Goal: Information Seeking & Learning: Compare options

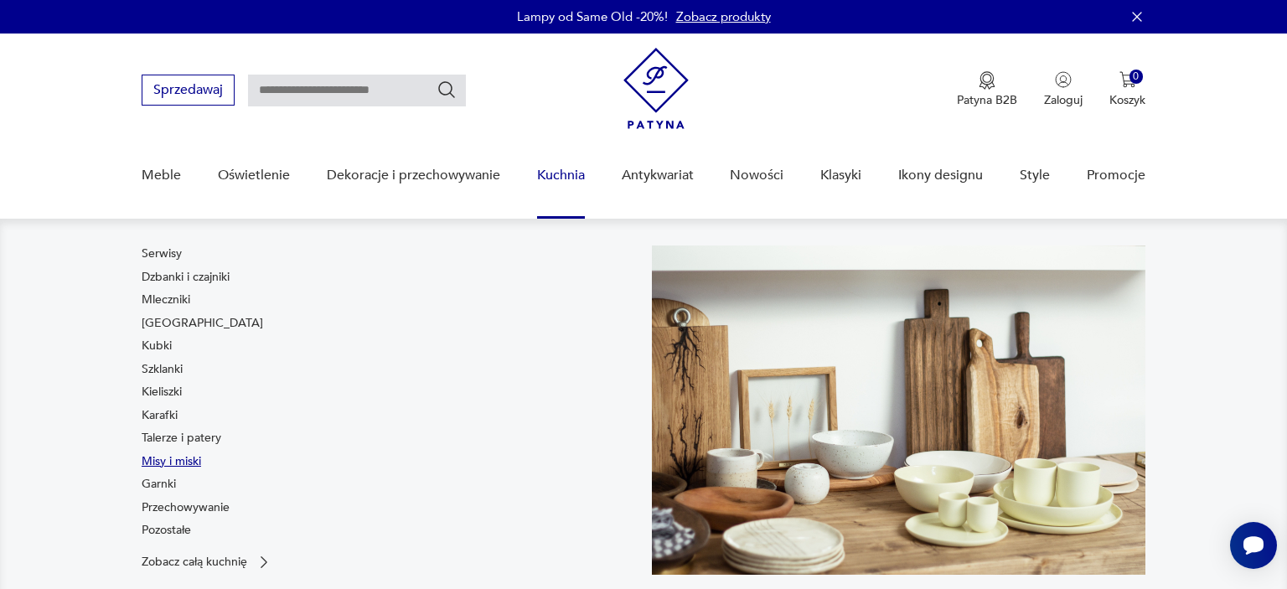
click at [182, 463] on link "Misy i miski" at bounding box center [172, 461] width 60 height 17
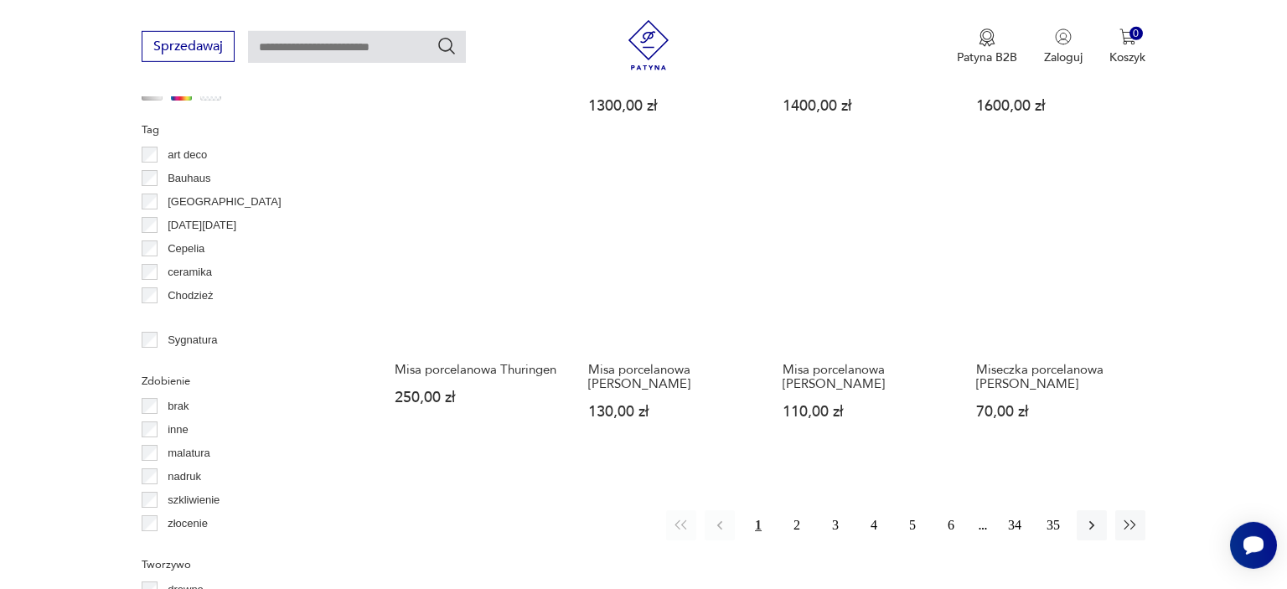
scroll to position [1575, 0]
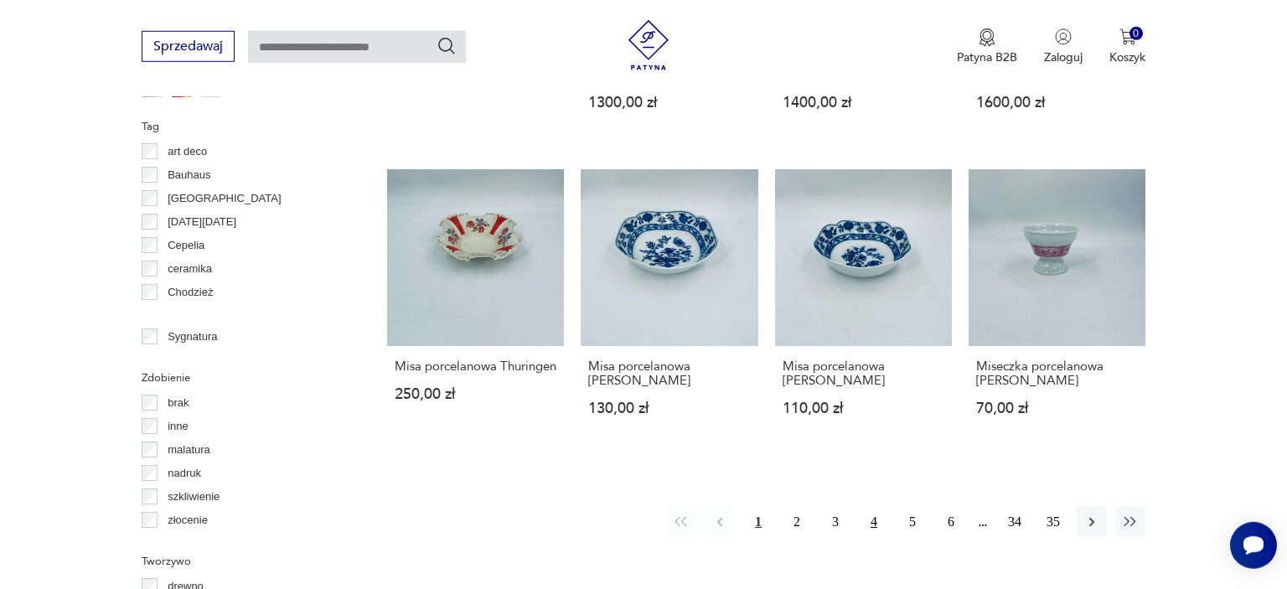
click at [870, 507] on button "4" at bounding box center [874, 522] width 30 height 30
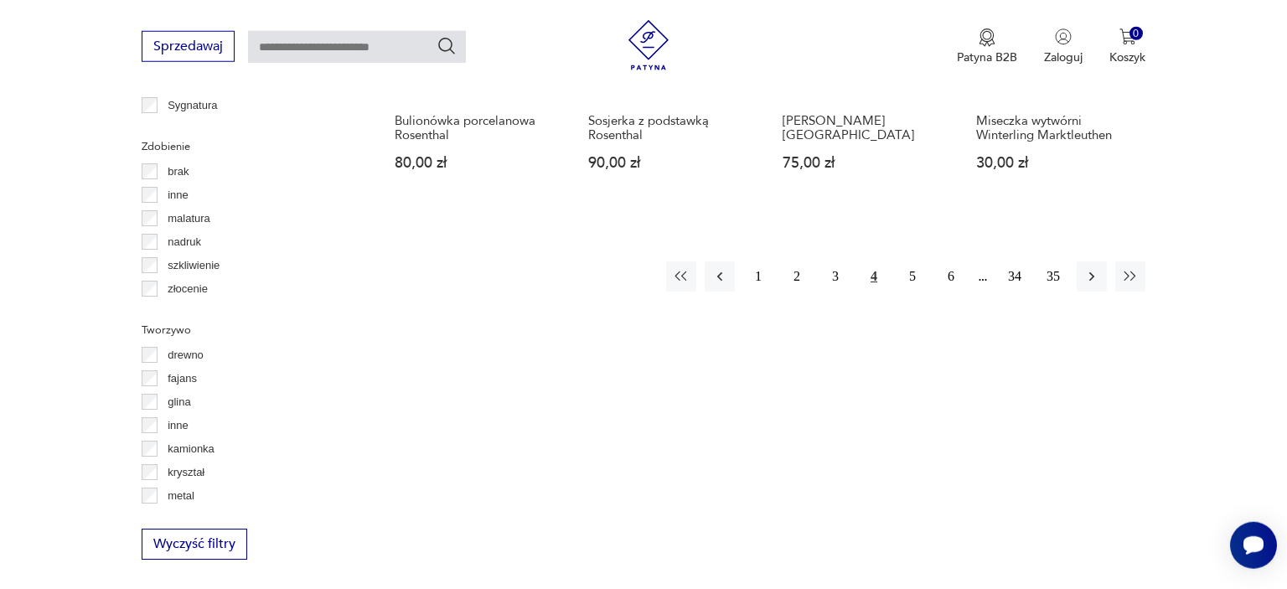
scroll to position [1837, 0]
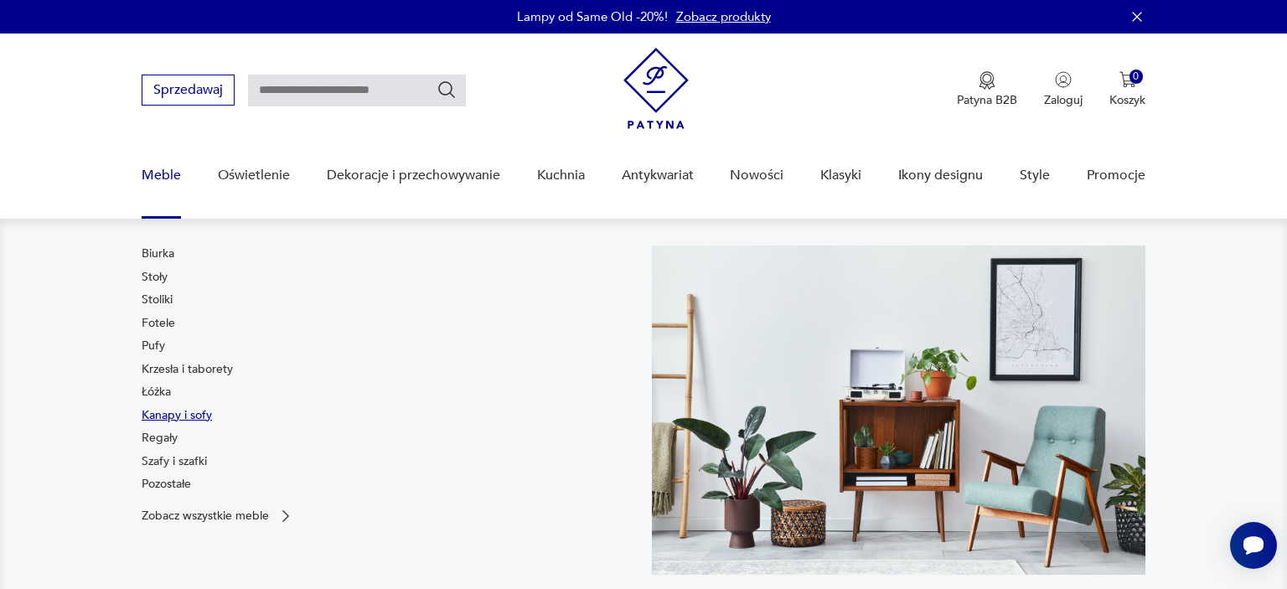
click at [166, 420] on link "Kanapy i sofy" at bounding box center [177, 415] width 70 height 17
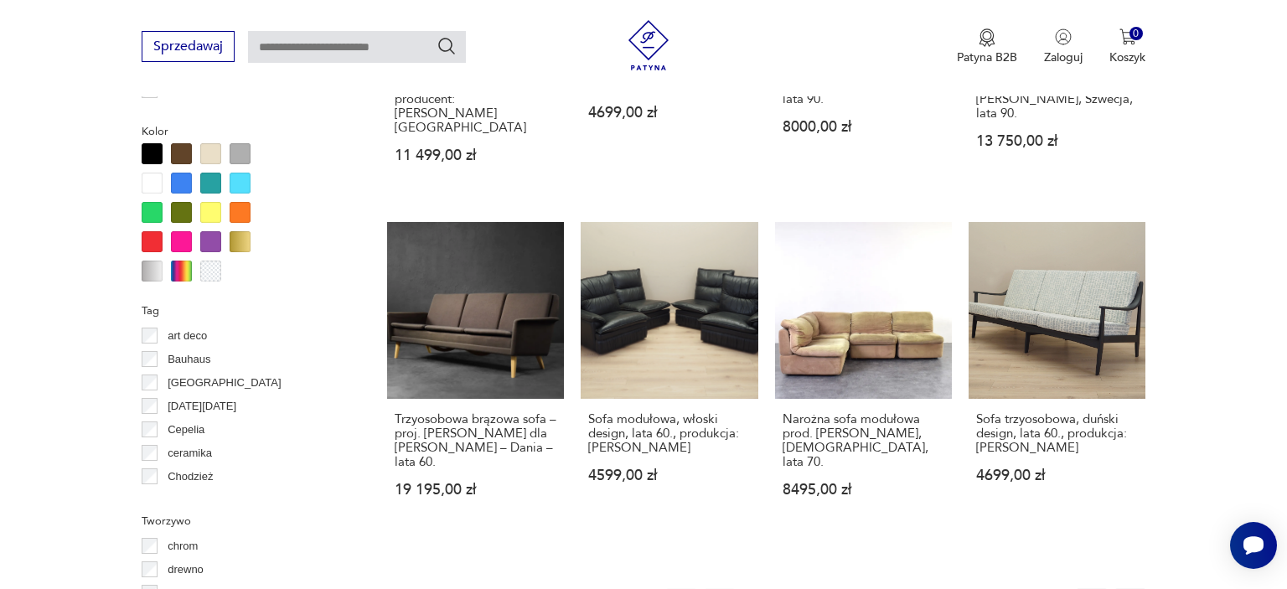
scroll to position [1570, 0]
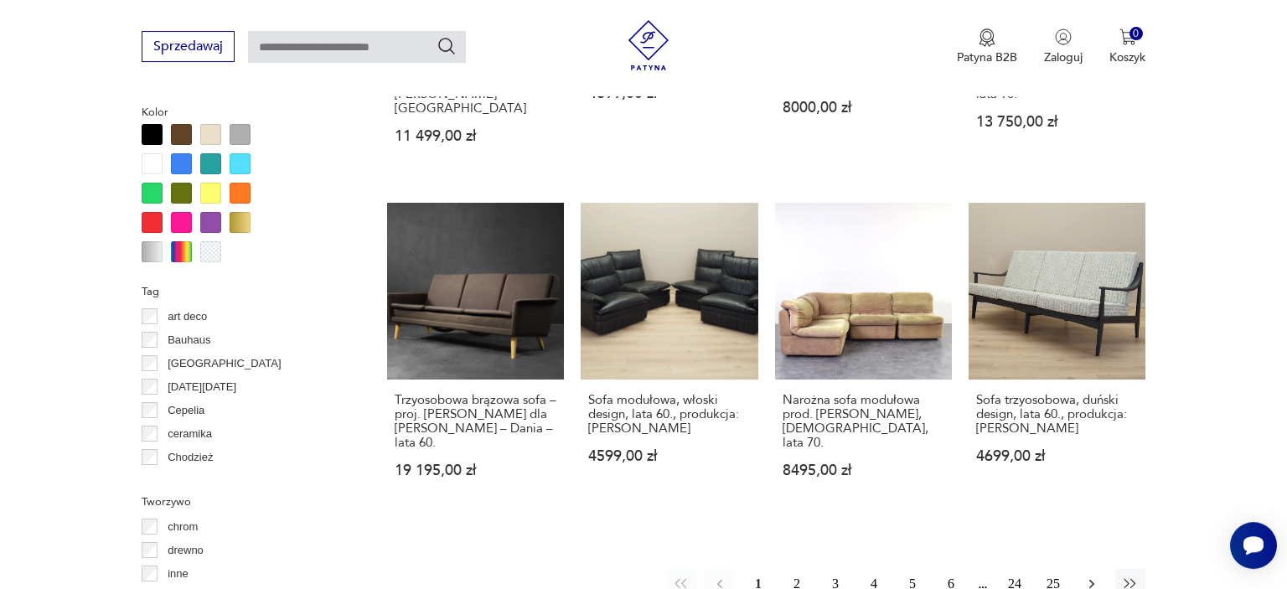
click at [1091, 580] on icon "button" at bounding box center [1092, 584] width 5 height 9
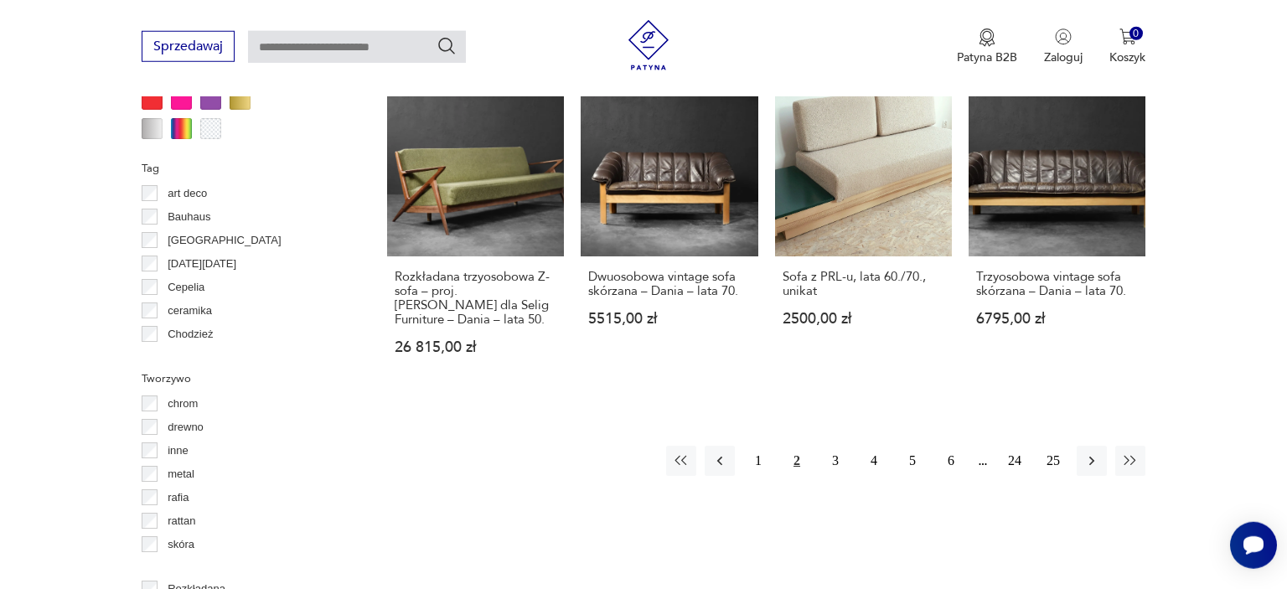
scroll to position [1710, 0]
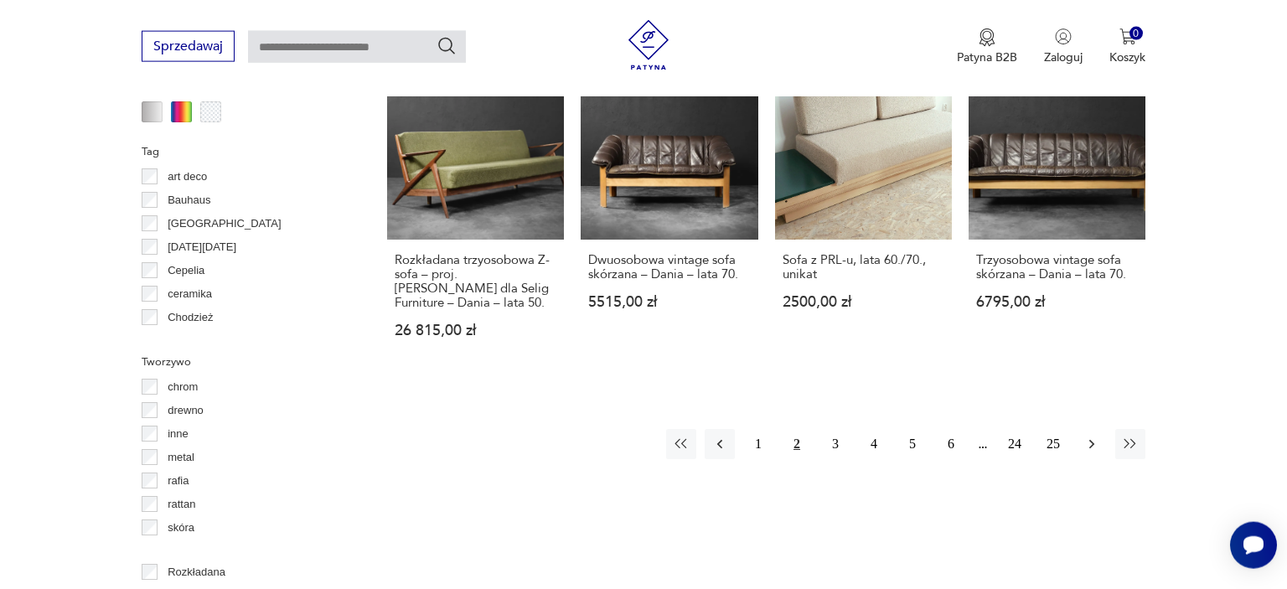
click at [1088, 436] on icon "button" at bounding box center [1092, 444] width 17 height 17
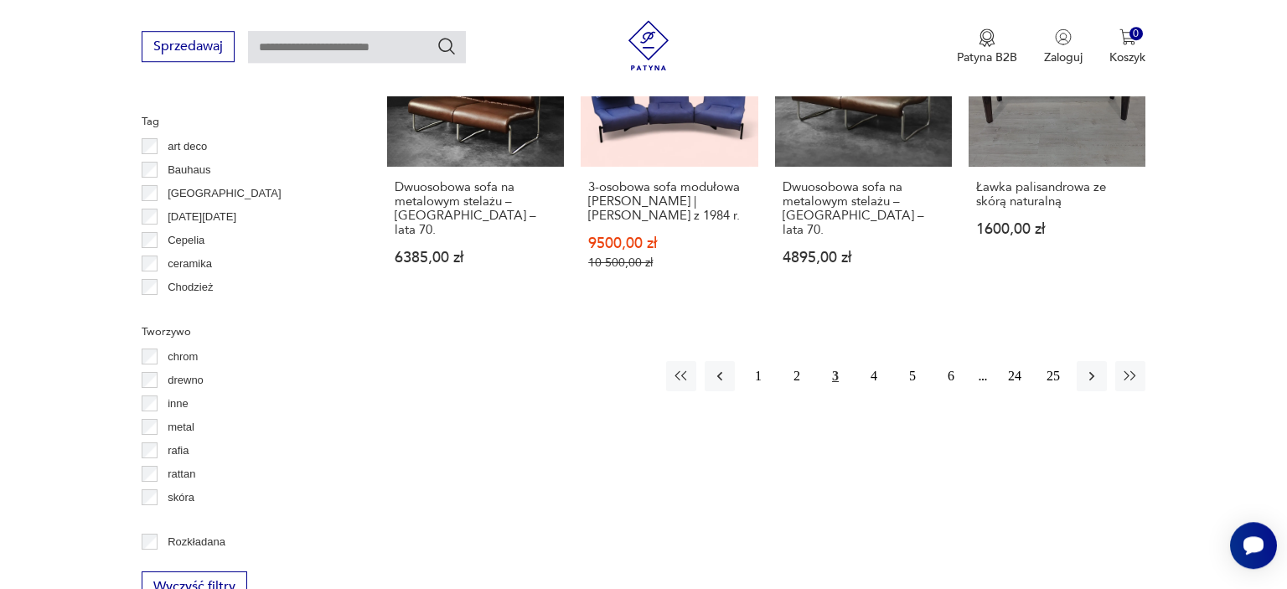
scroll to position [1773, 0]
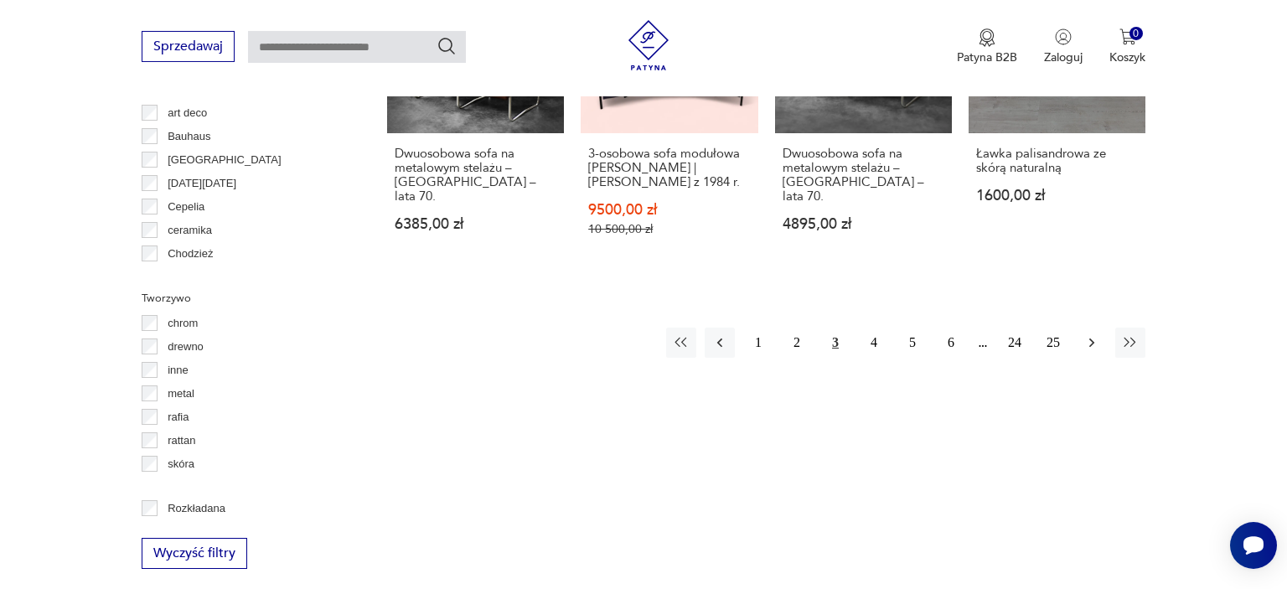
click at [1095, 334] on icon "button" at bounding box center [1092, 342] width 17 height 17
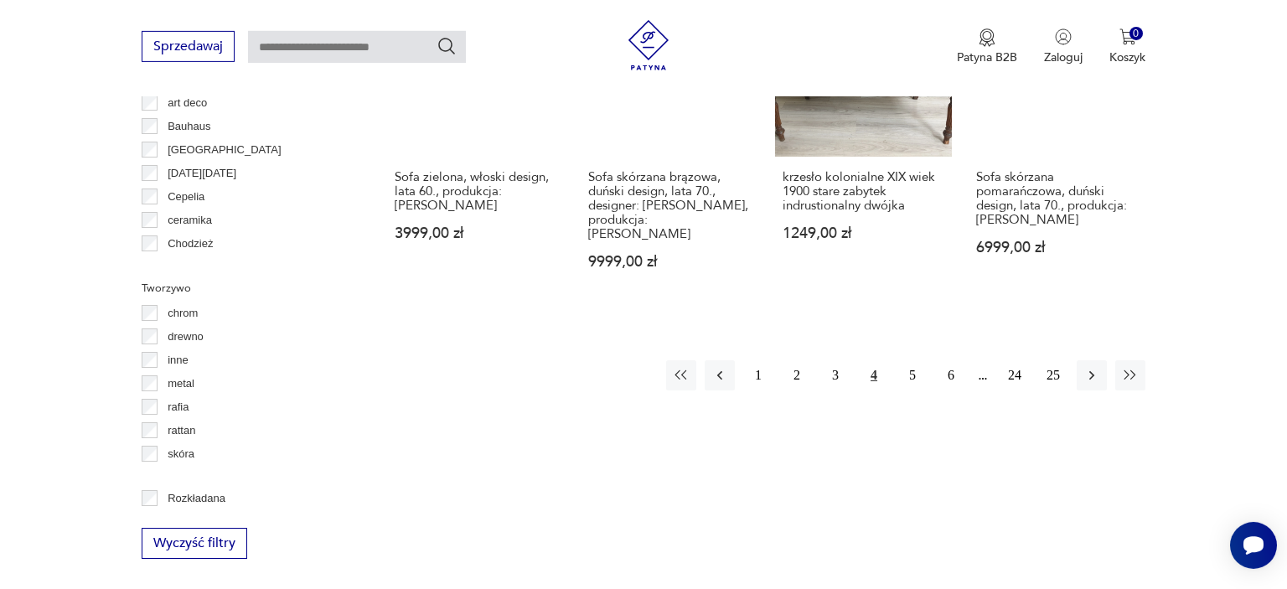
scroll to position [1797, 0]
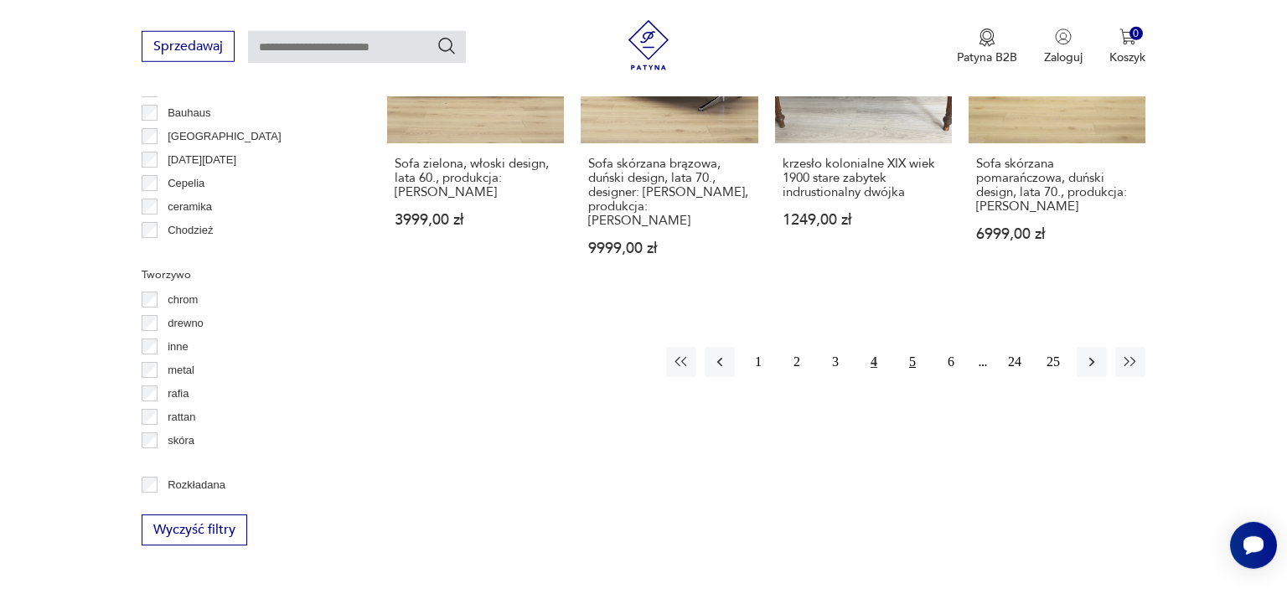
click at [909, 347] on button "5" at bounding box center [913, 362] width 30 height 30
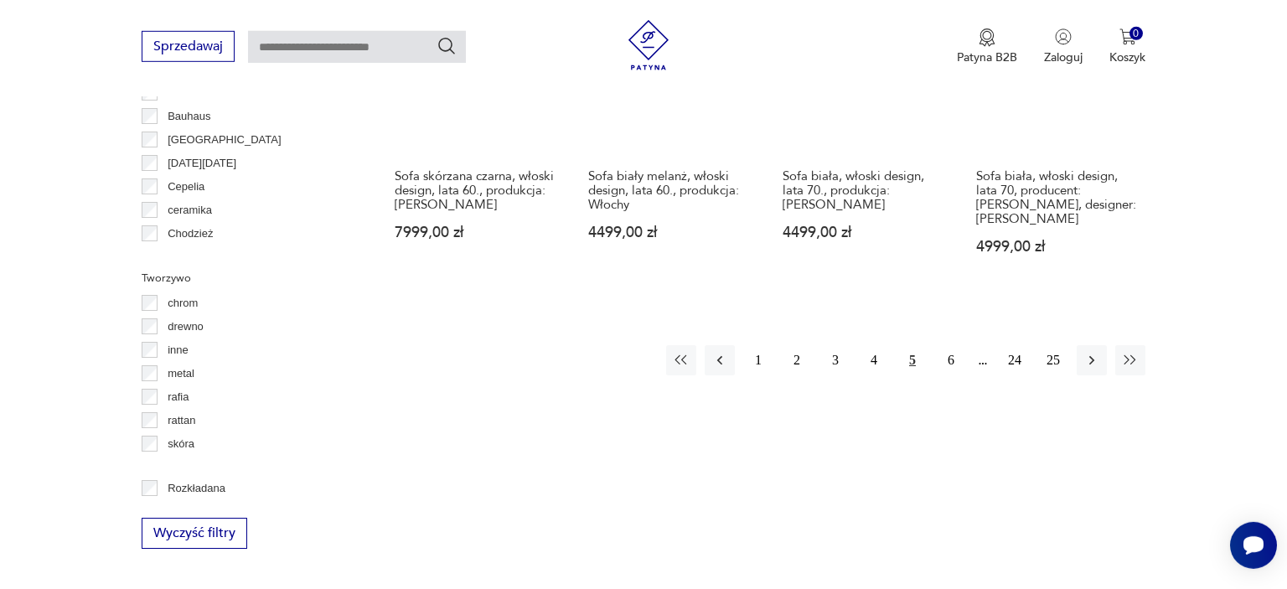
scroll to position [1841, 0]
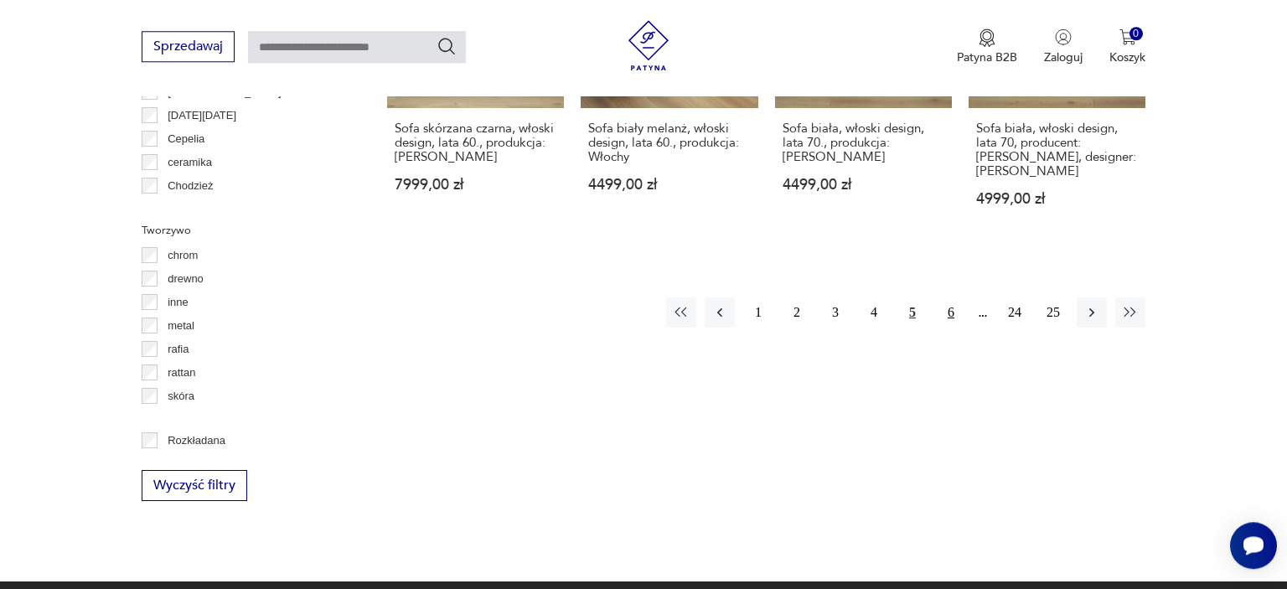
click at [950, 298] on button "6" at bounding box center [951, 313] width 30 height 30
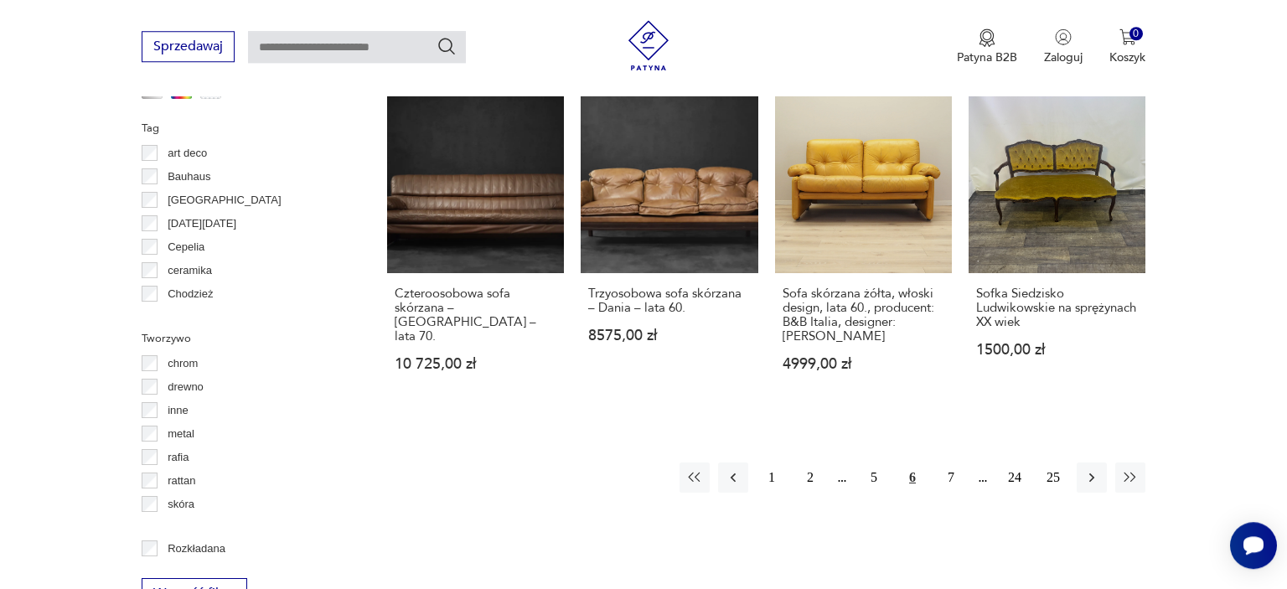
scroll to position [1737, 0]
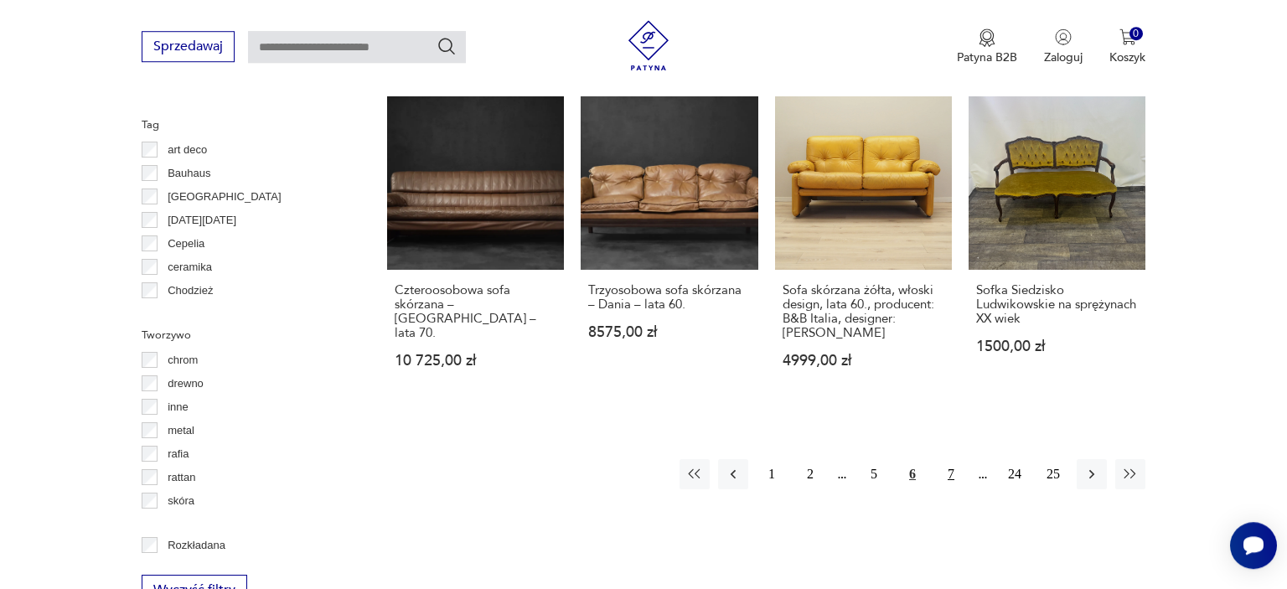
click at [955, 459] on button "7" at bounding box center [951, 474] width 30 height 30
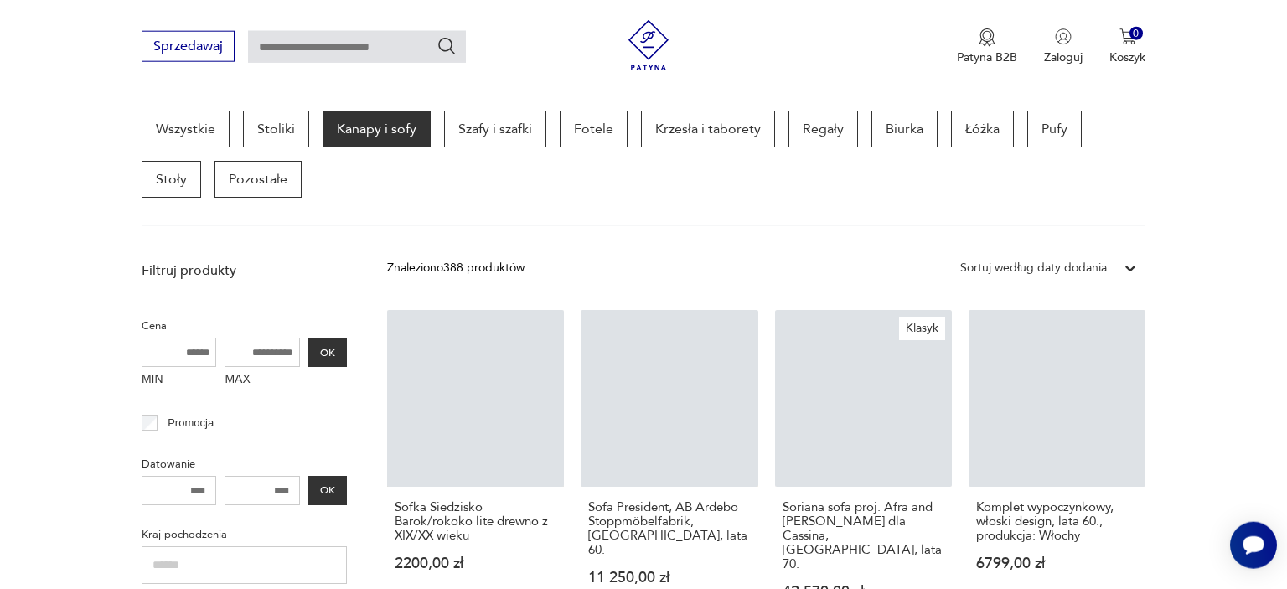
scroll to position [443, 0]
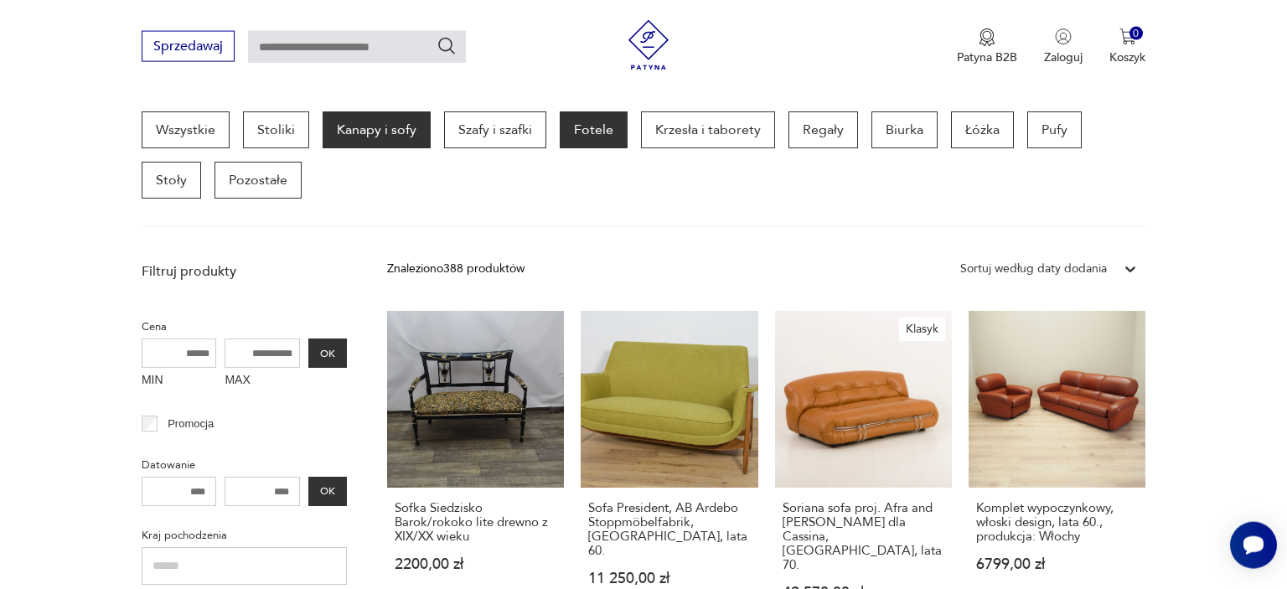
click at [582, 136] on p "Fotele" at bounding box center [594, 129] width 68 height 37
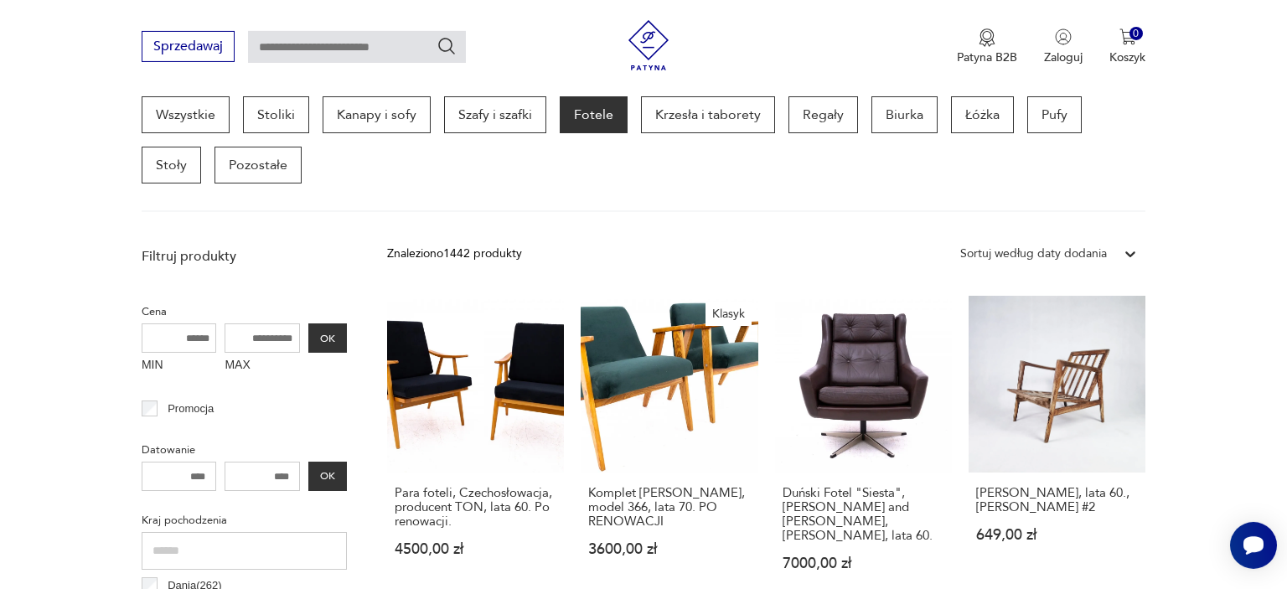
scroll to position [463, 0]
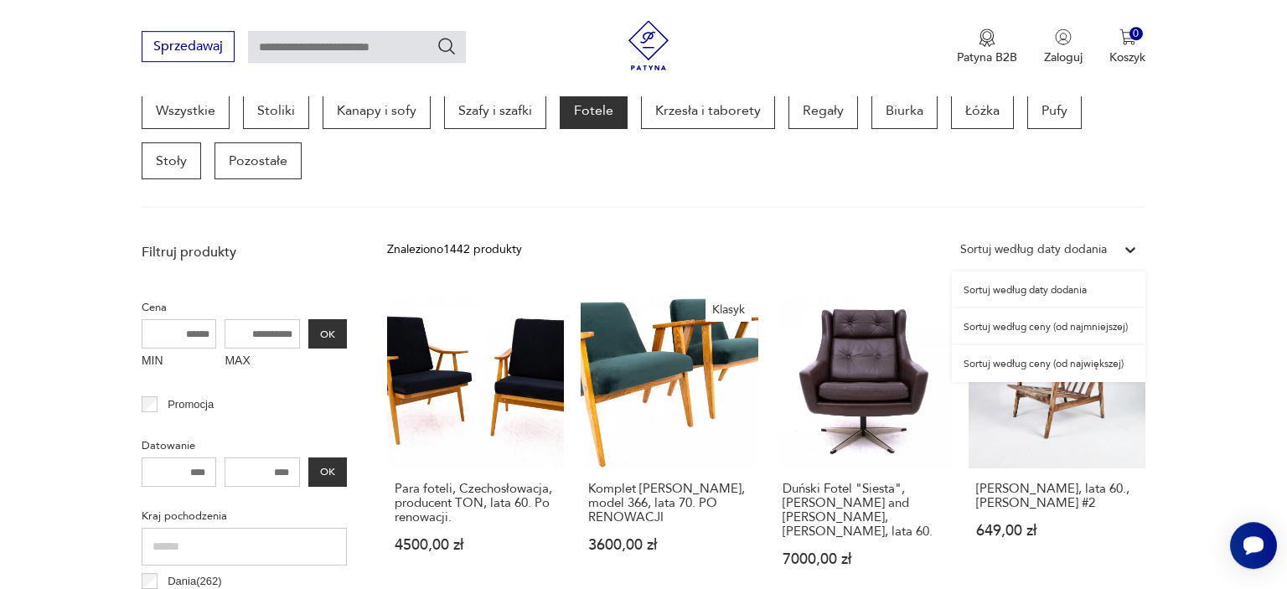
click at [1078, 246] on div "Sortuj według daty dodania" at bounding box center [1033, 250] width 147 height 18
click at [1033, 330] on div "Sortuj według ceny (od najmniejszej)" at bounding box center [1049, 326] width 194 height 37
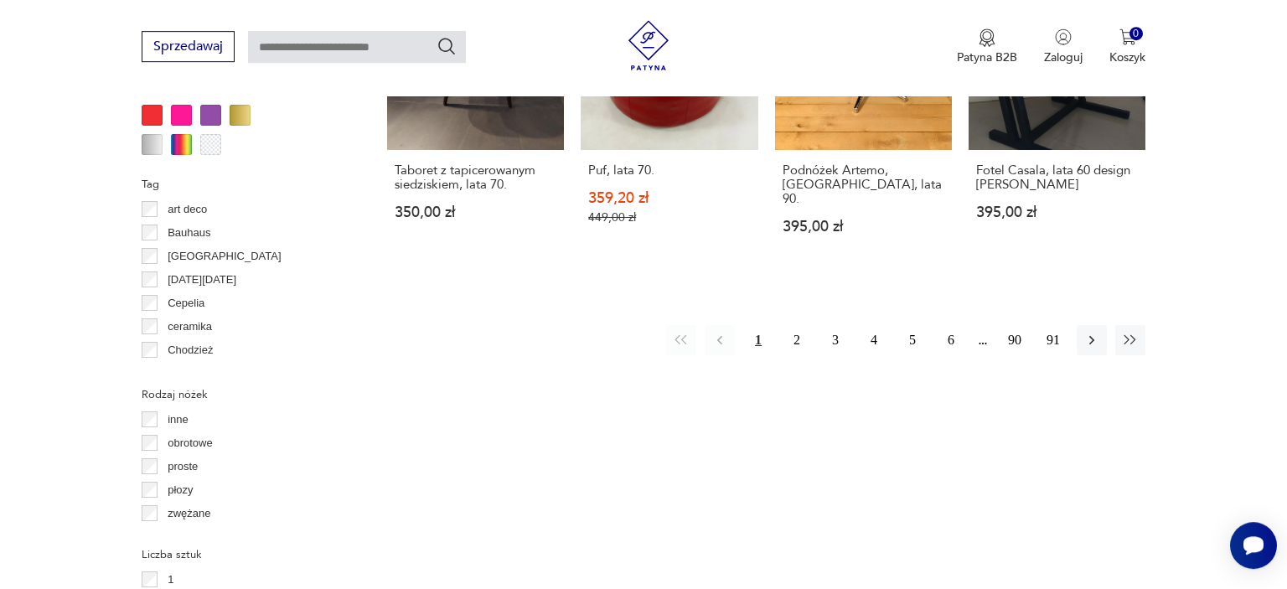
scroll to position [1772, 0]
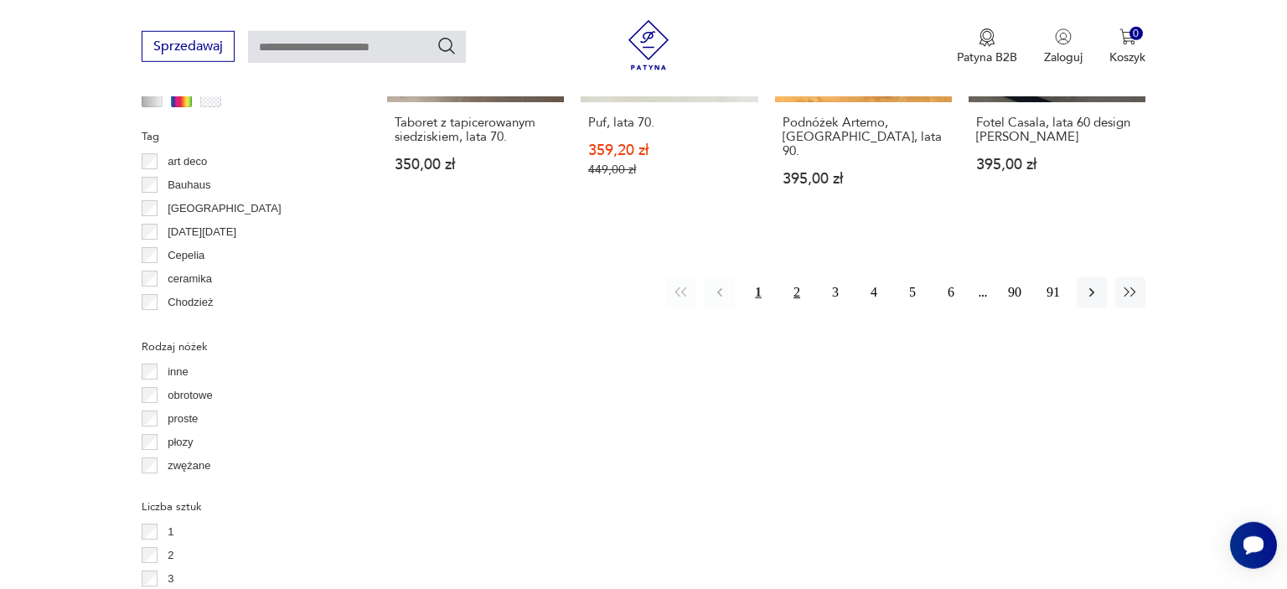
click at [800, 284] on button "2" at bounding box center [797, 292] width 30 height 30
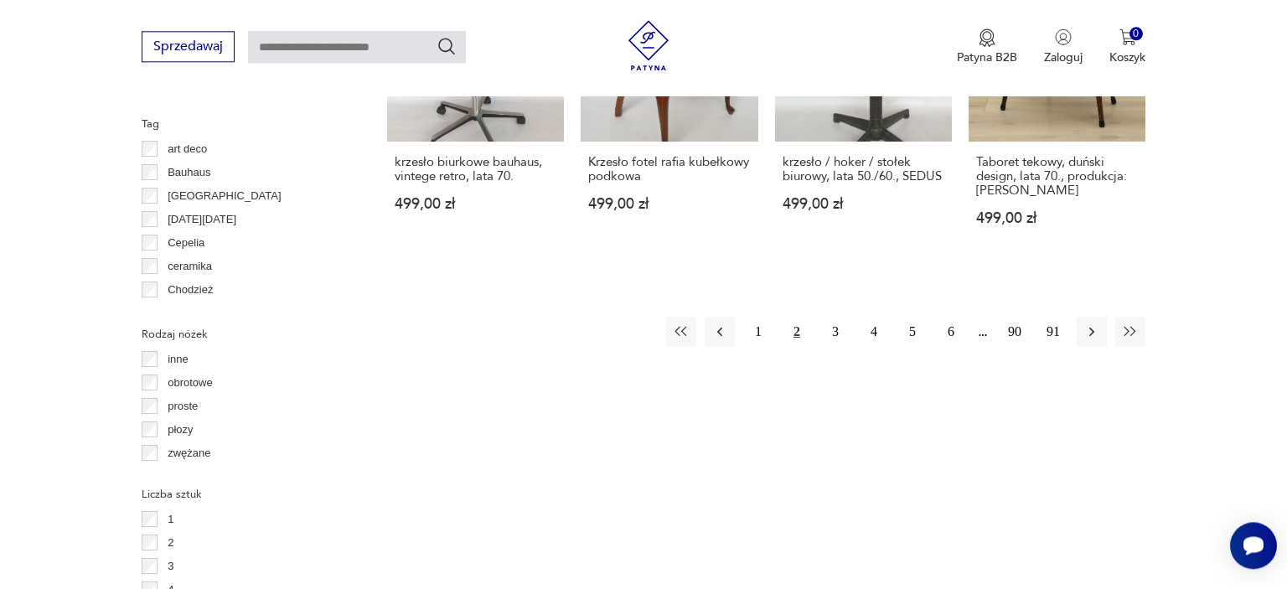
scroll to position [1811, 0]
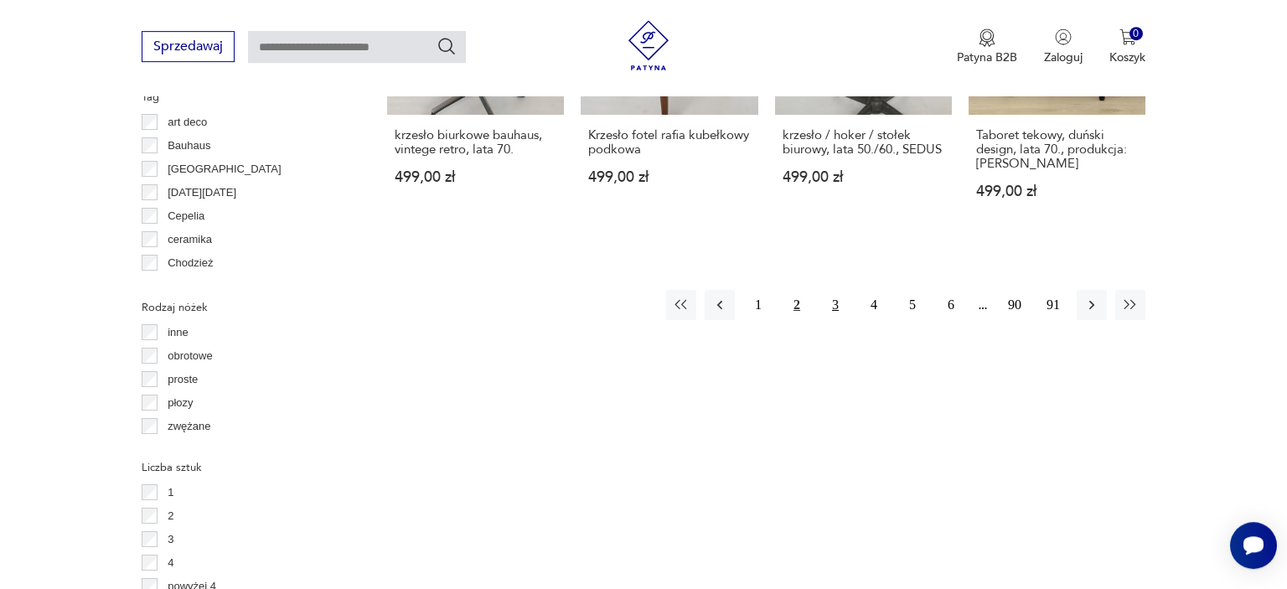
click at [840, 290] on button "3" at bounding box center [836, 305] width 30 height 30
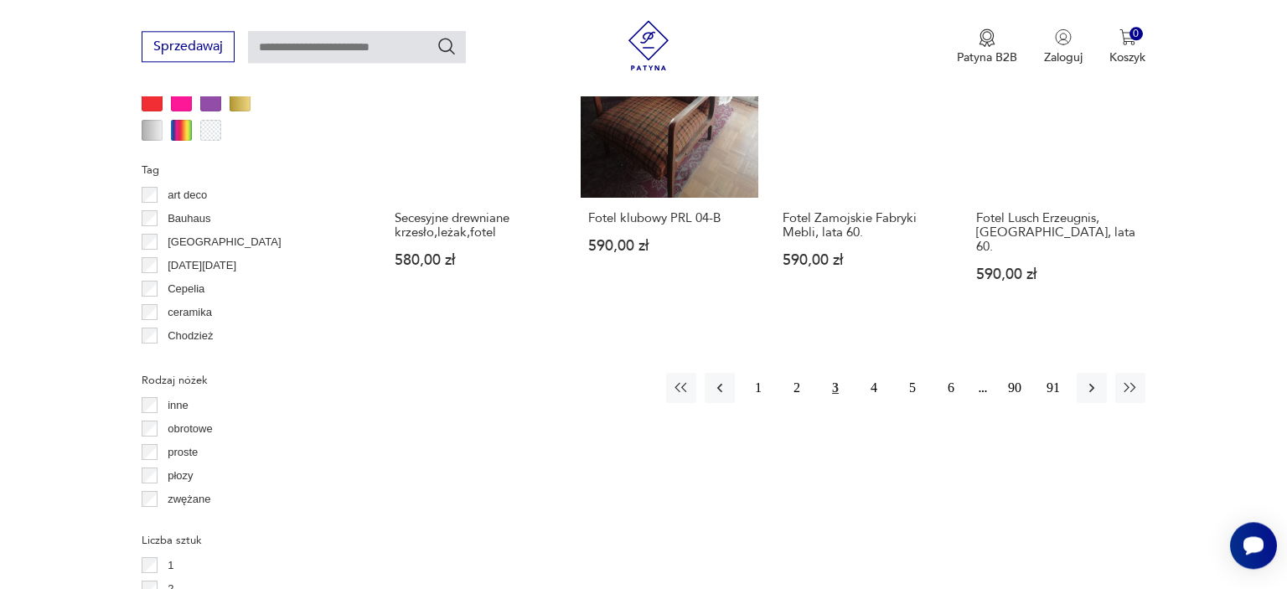
scroll to position [1761, 0]
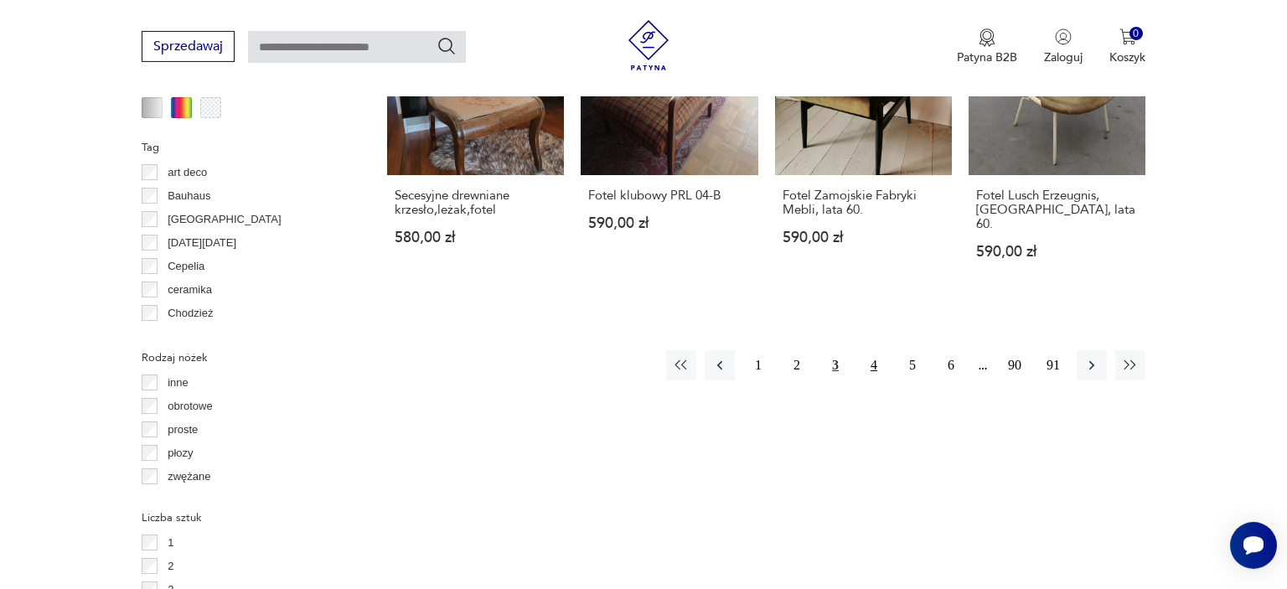
click at [883, 350] on button "4" at bounding box center [874, 365] width 30 height 30
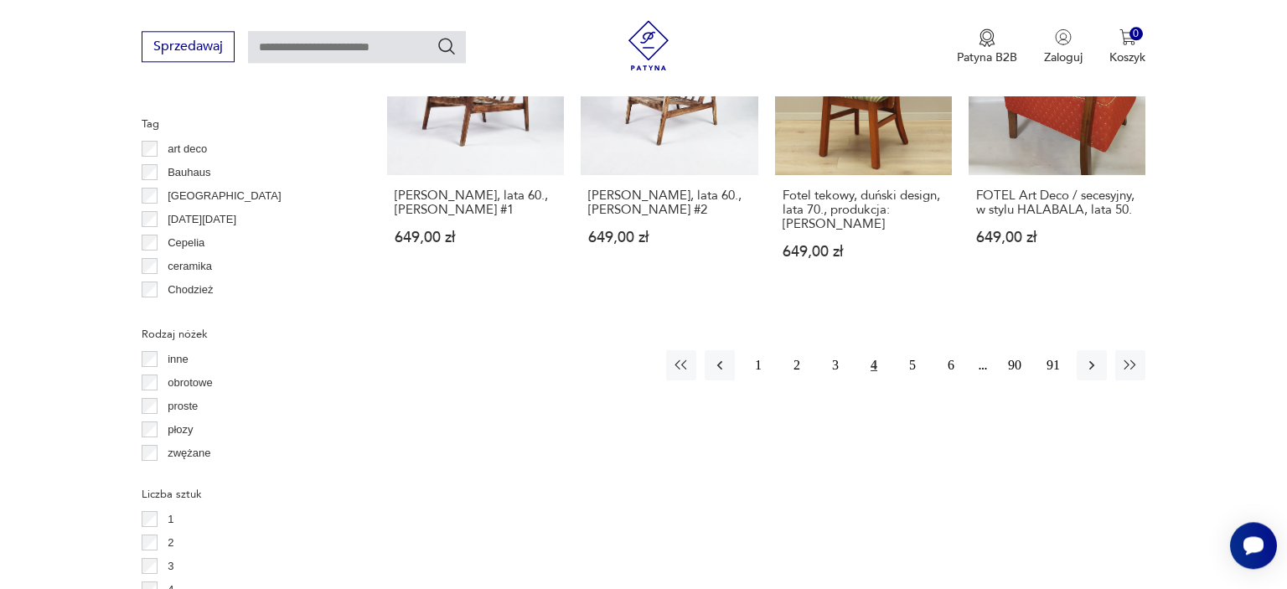
scroll to position [1792, 0]
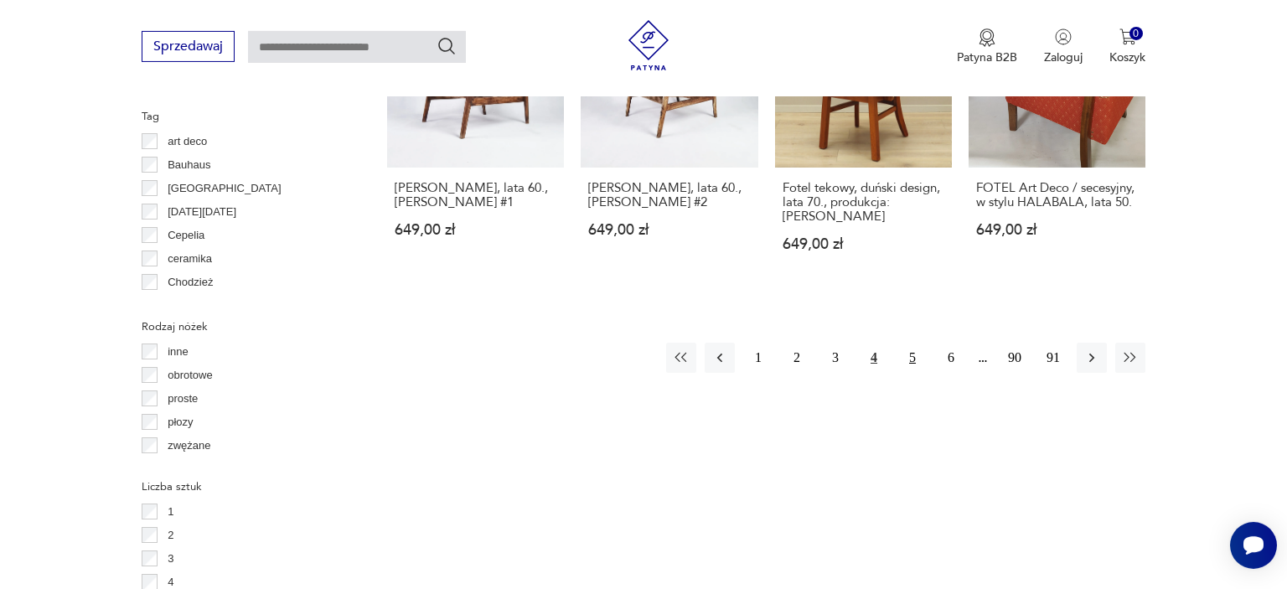
click at [914, 343] on button "5" at bounding box center [913, 358] width 30 height 30
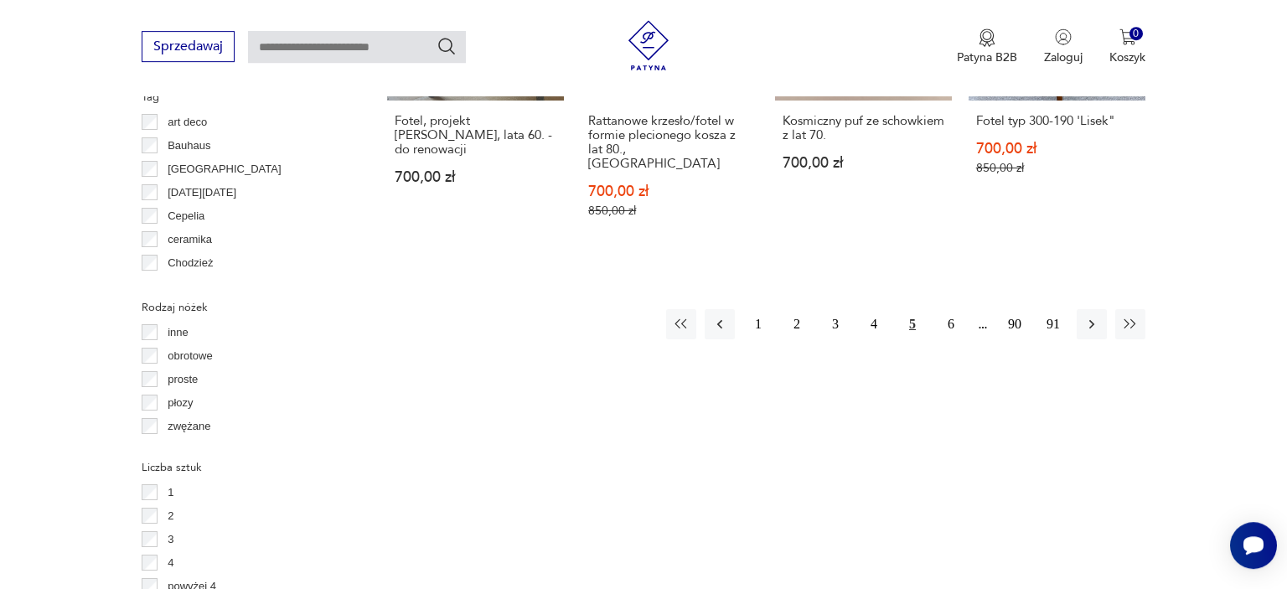
scroll to position [1815, 0]
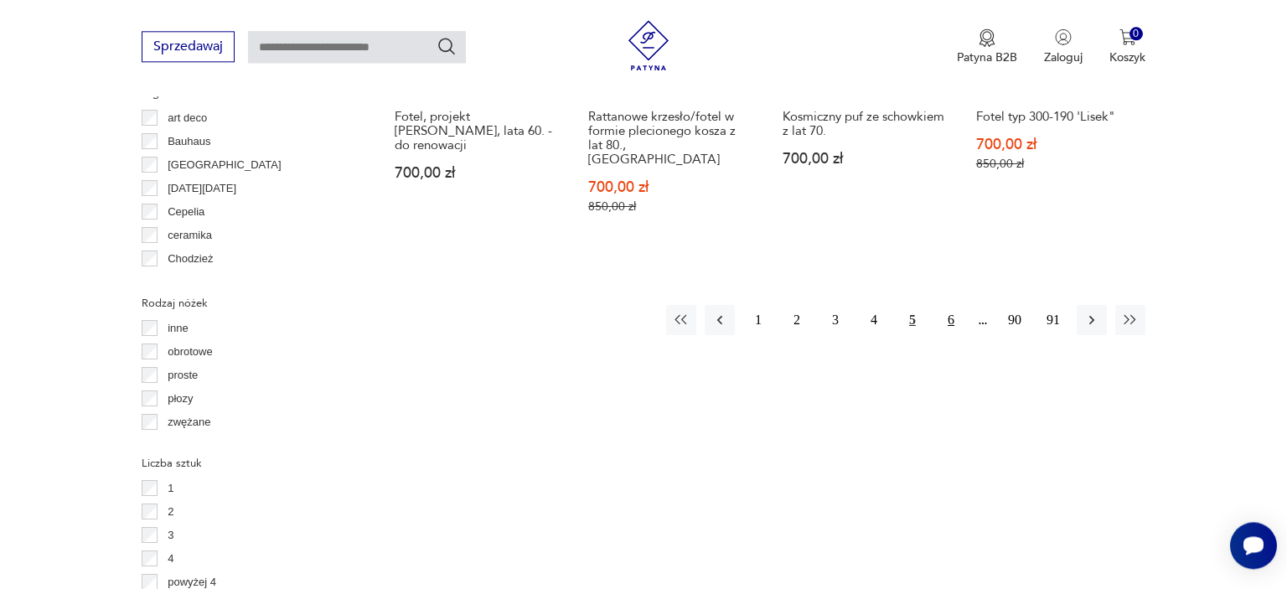
click at [950, 309] on button "6" at bounding box center [951, 320] width 30 height 30
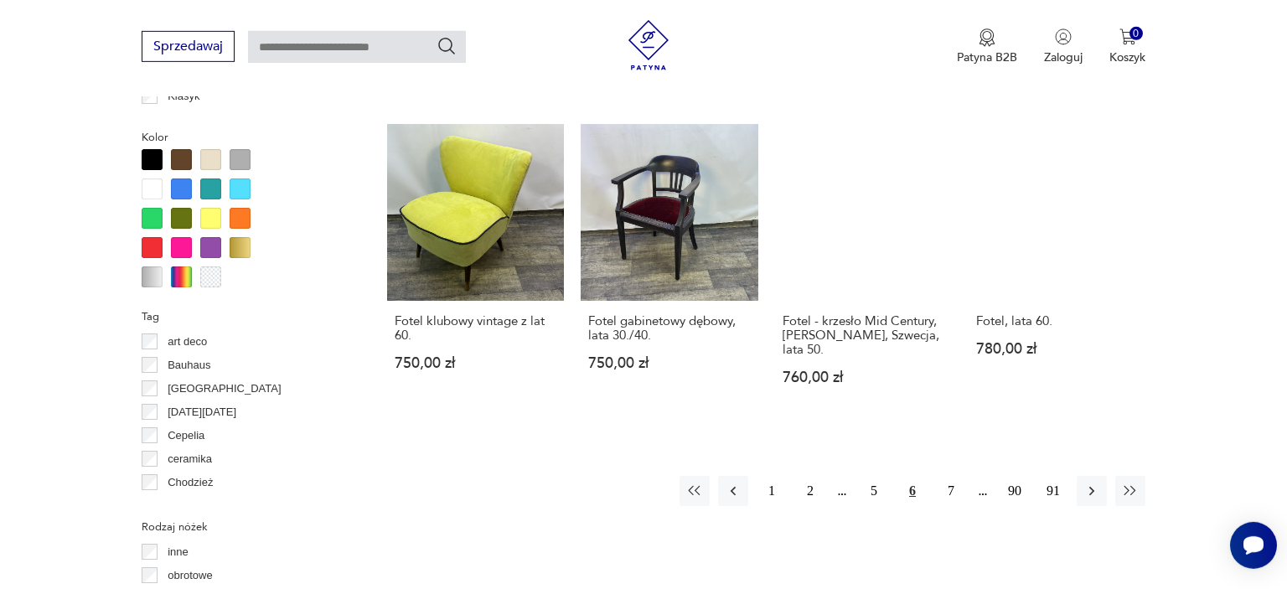
scroll to position [1596, 0]
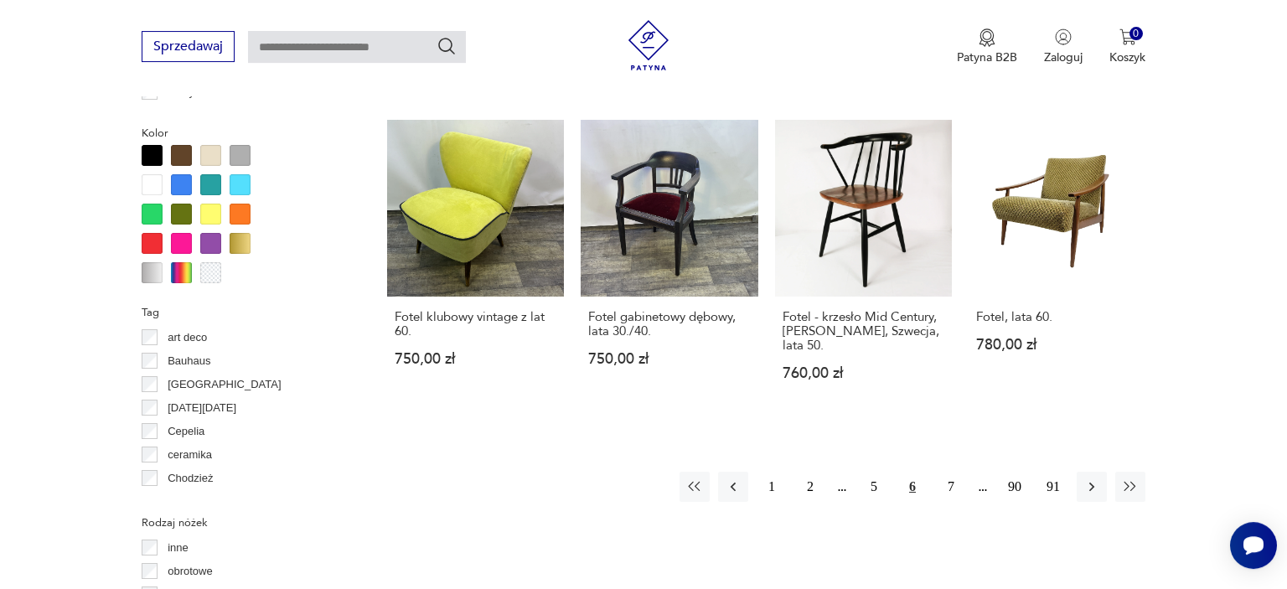
click at [1268, 328] on section "Filtruj produkty Cena MIN MAX OK Promocja Datowanie OK Kraj pochodzenia Dania (…" at bounding box center [643, 169] width 1287 height 2134
click at [951, 485] on button "7" at bounding box center [951, 487] width 30 height 30
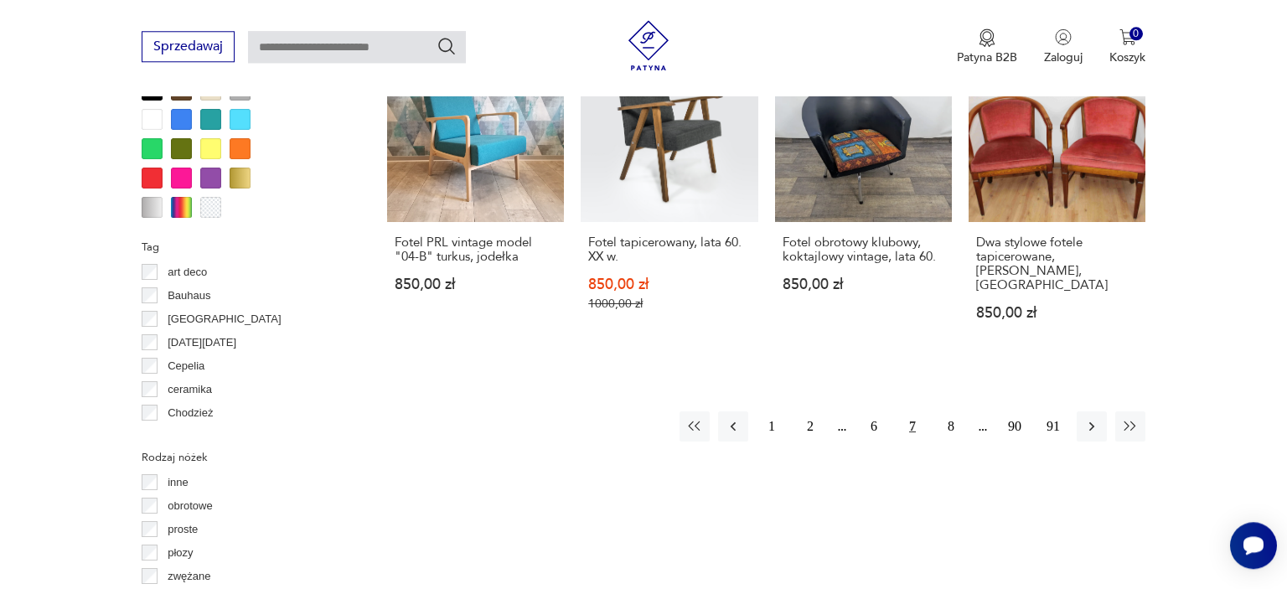
scroll to position [1684, 0]
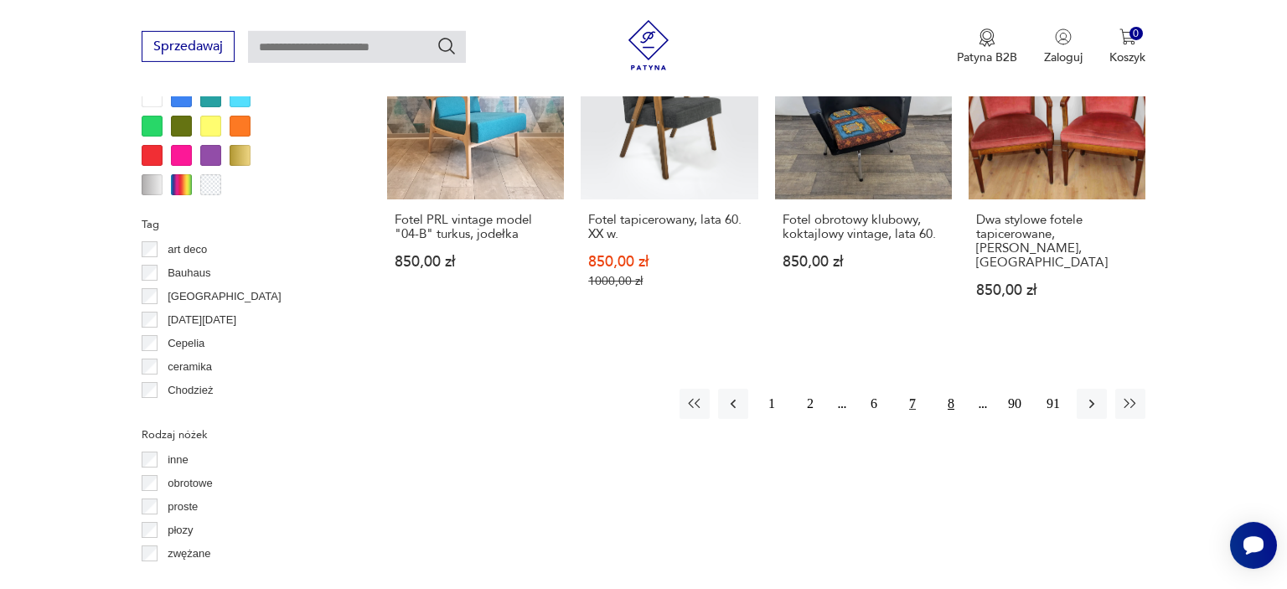
click at [950, 400] on button "8" at bounding box center [951, 404] width 30 height 30
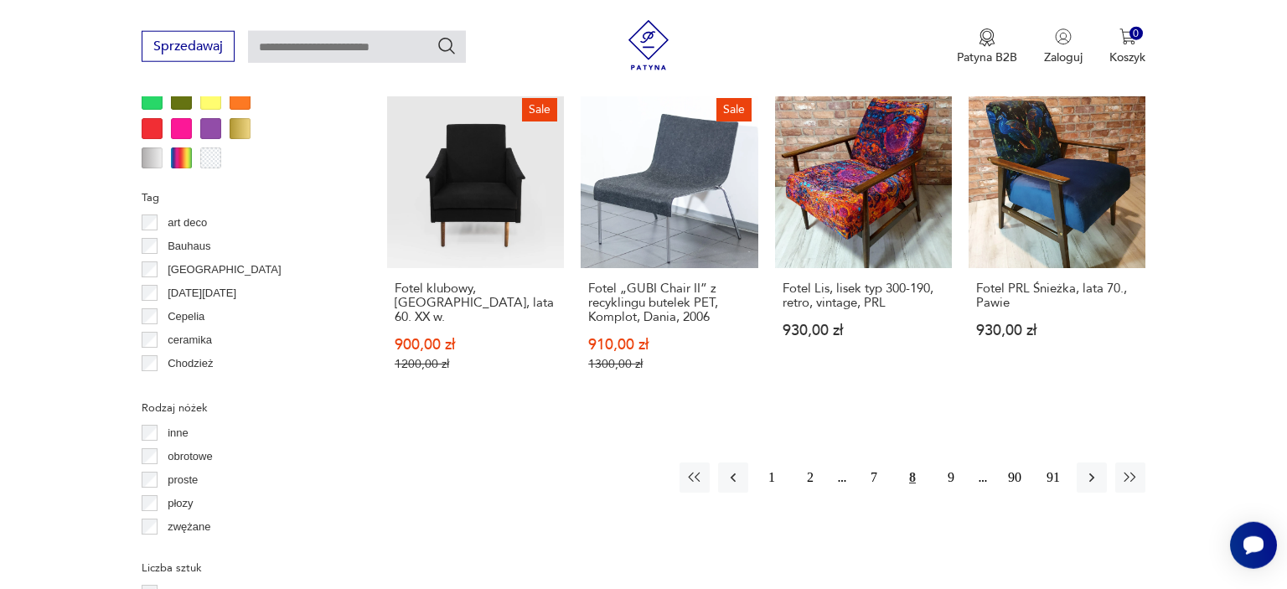
scroll to position [1738, 0]
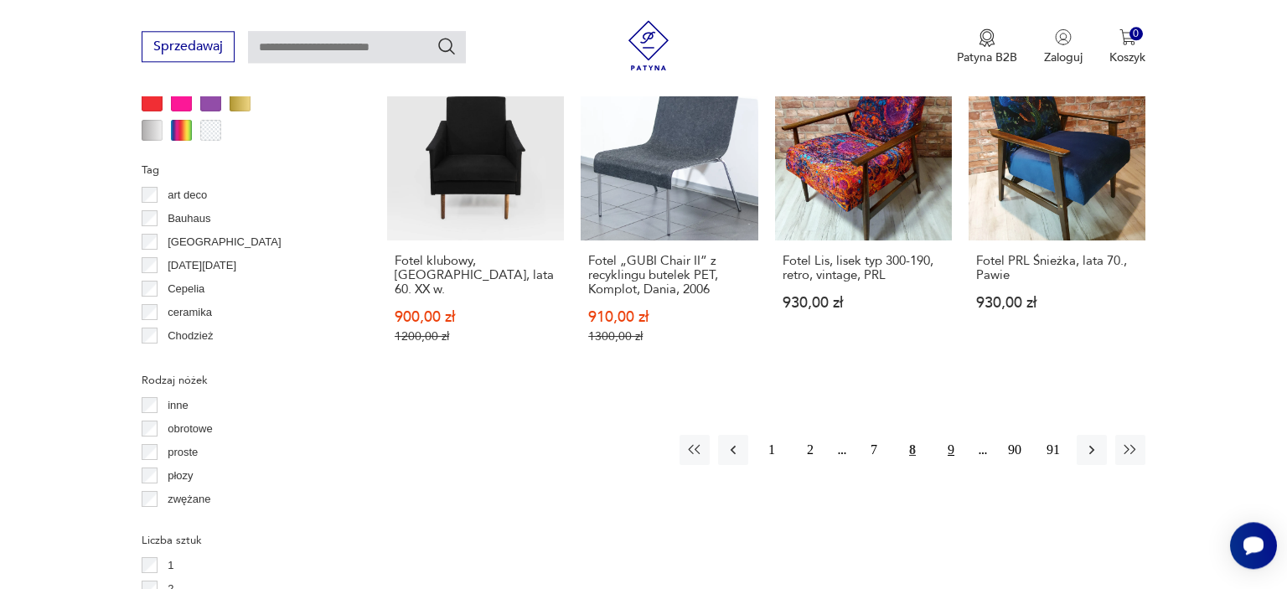
click at [954, 435] on button "9" at bounding box center [951, 450] width 30 height 30
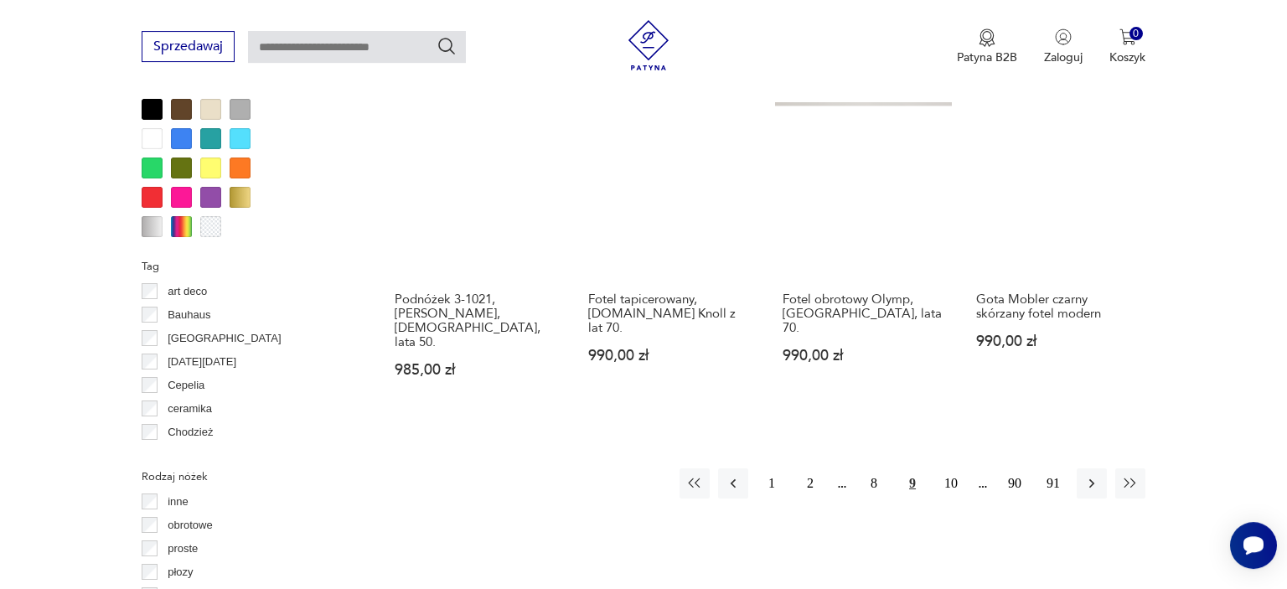
scroll to position [1646, 0]
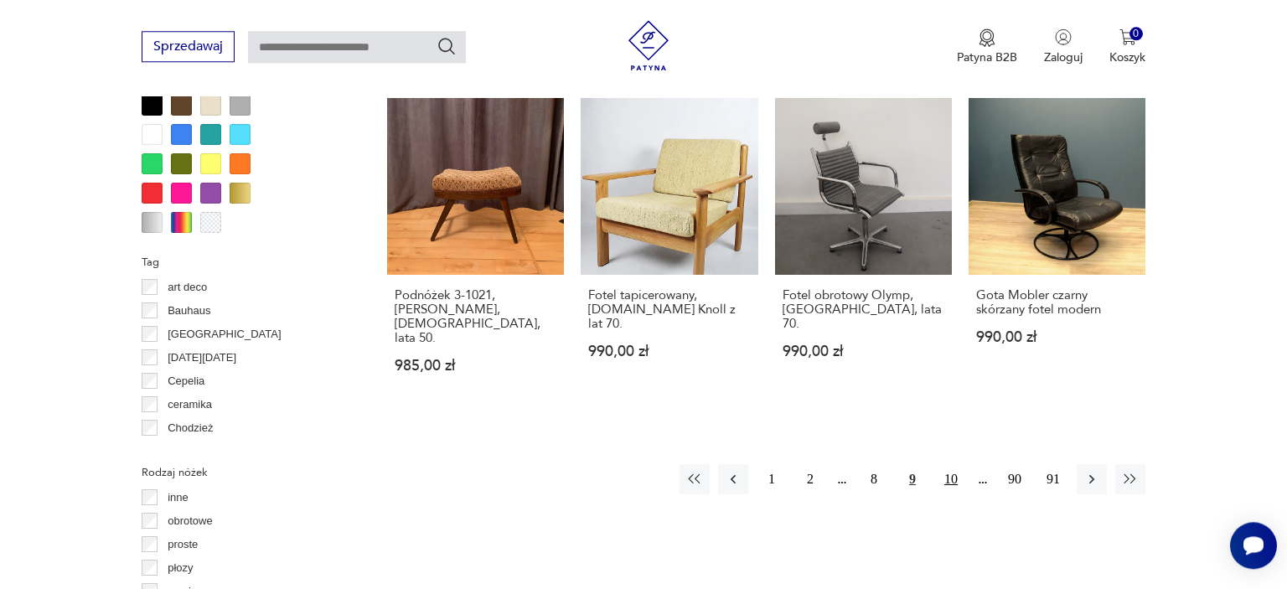
click at [957, 464] on button "10" at bounding box center [951, 479] width 30 height 30
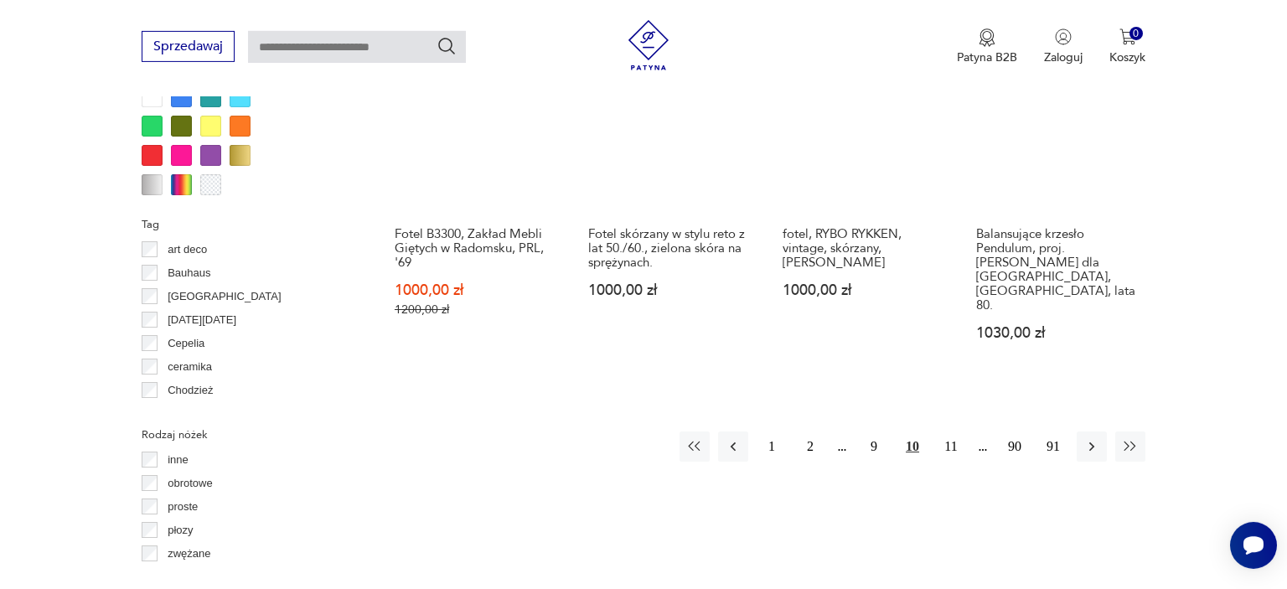
scroll to position [1719, 0]
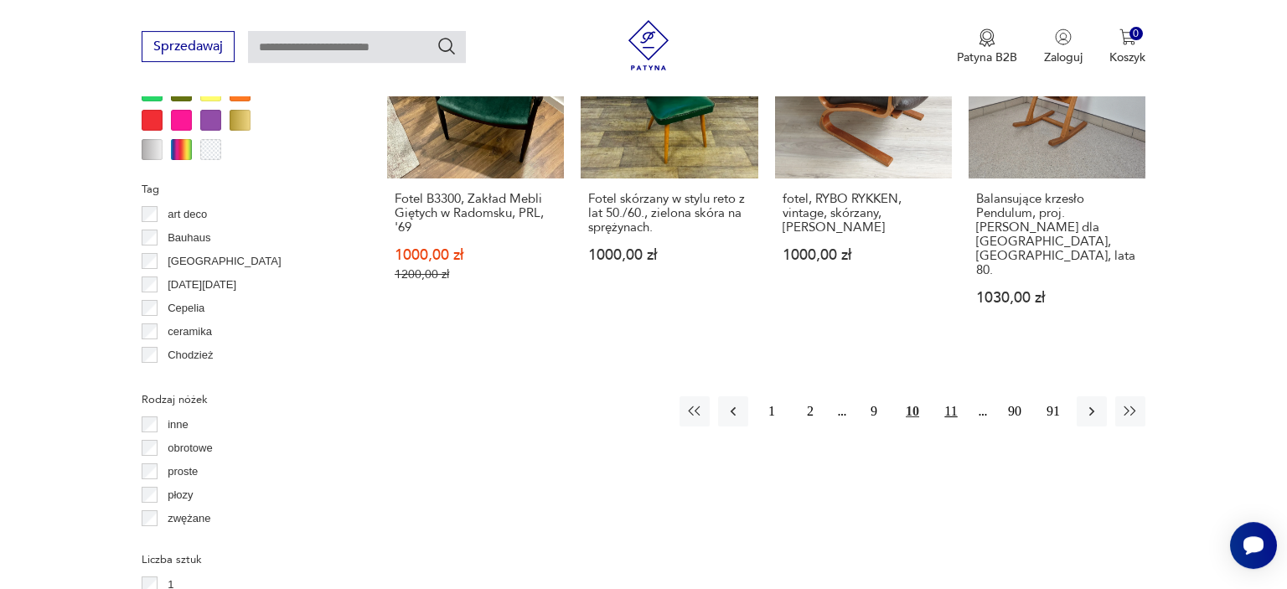
click at [952, 396] on button "11" at bounding box center [951, 411] width 30 height 30
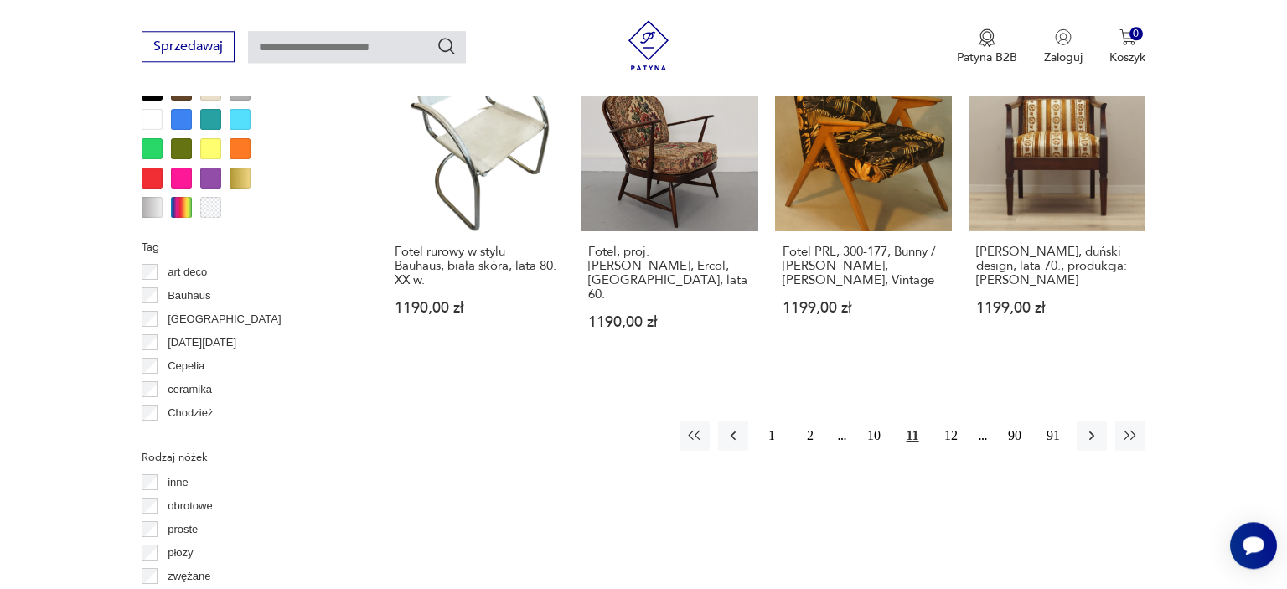
scroll to position [1669, 0]
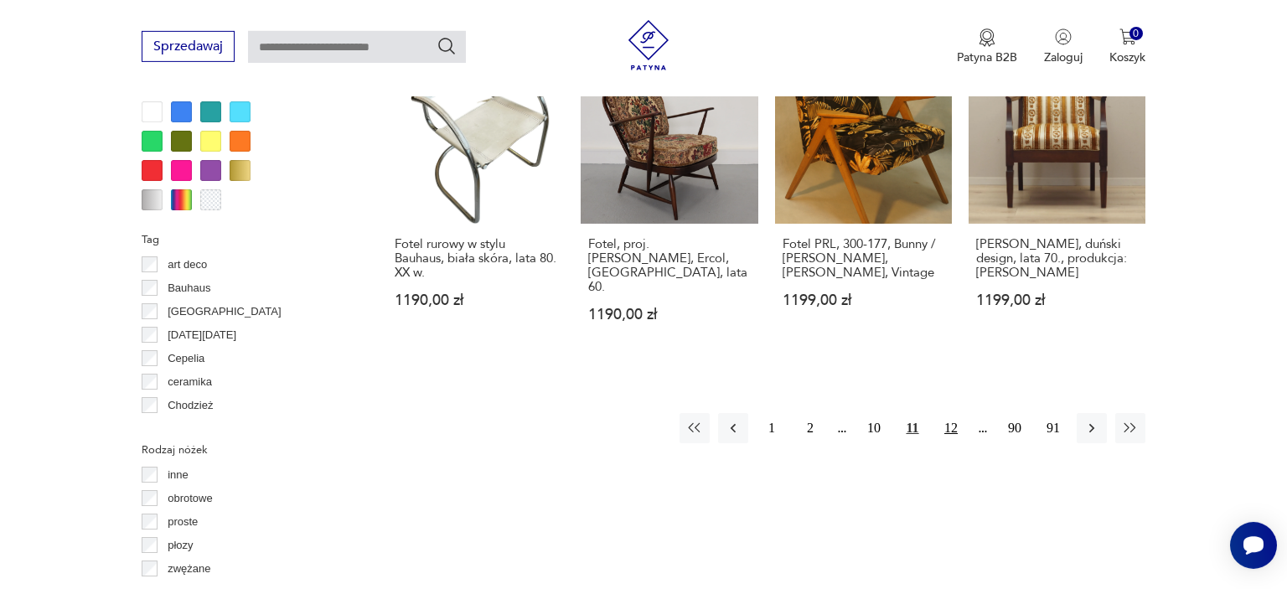
click at [954, 413] on button "12" at bounding box center [951, 428] width 30 height 30
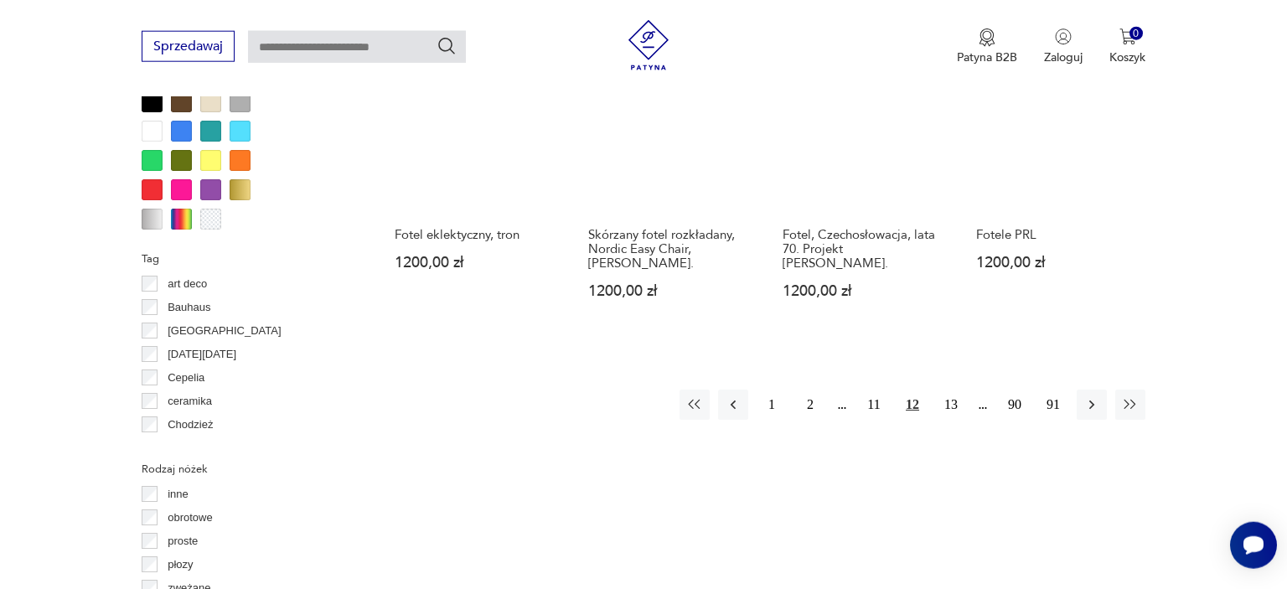
scroll to position [1657, 0]
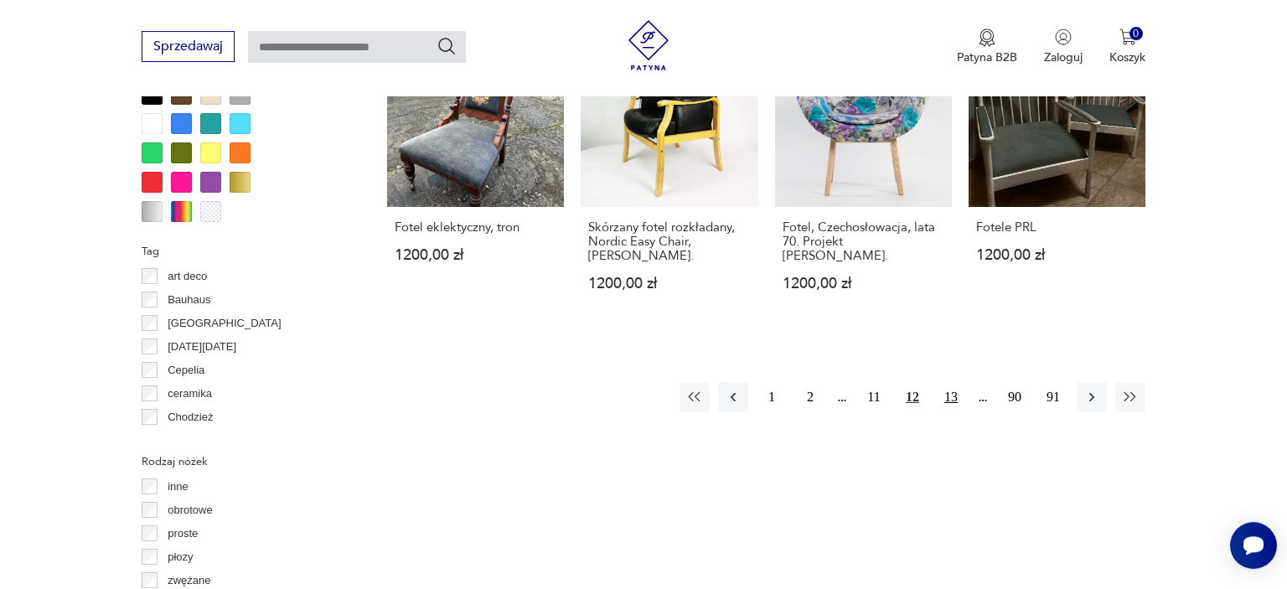
click at [950, 402] on button "13" at bounding box center [951, 397] width 30 height 30
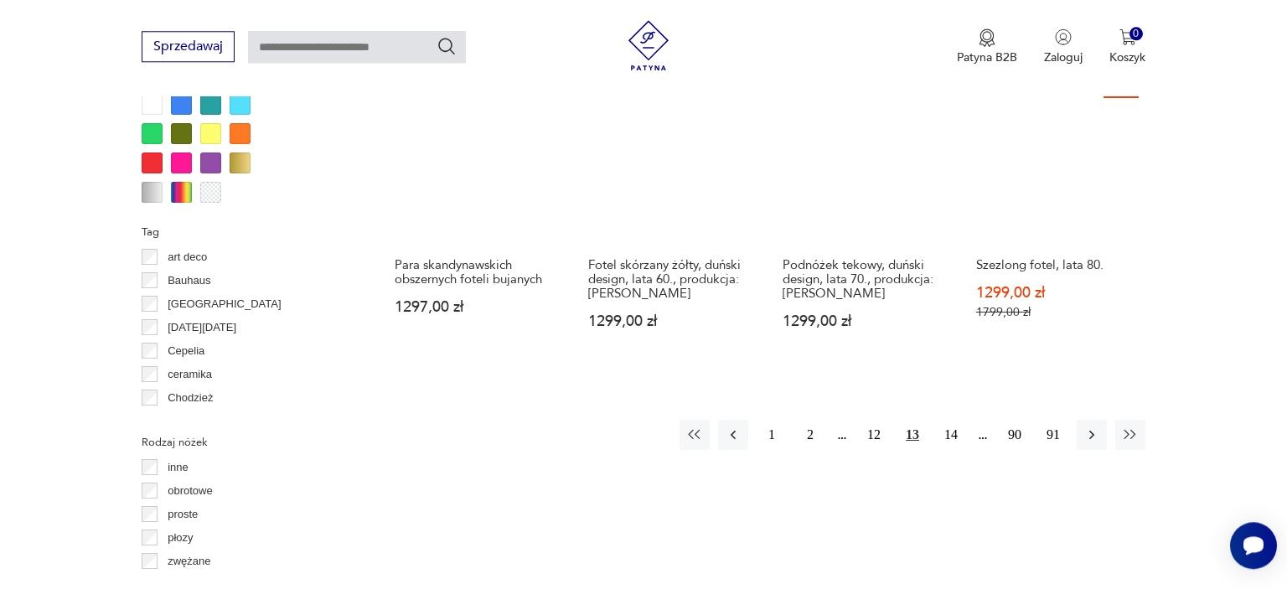
scroll to position [1680, 0]
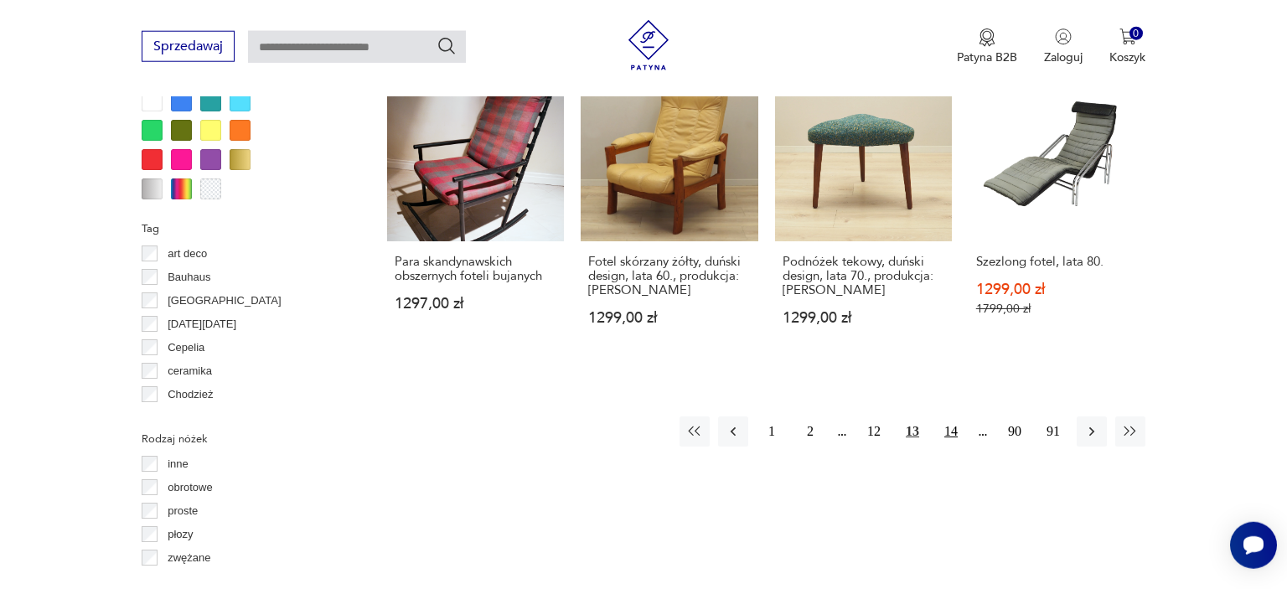
click at [950, 417] on button "14" at bounding box center [951, 432] width 30 height 30
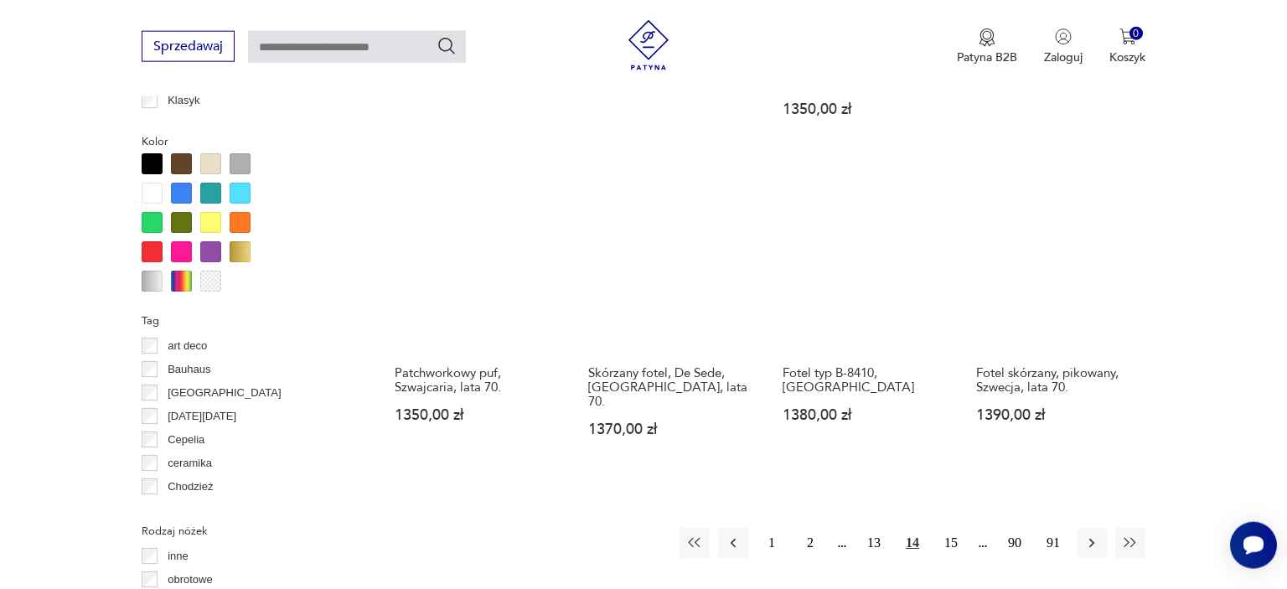
scroll to position [1596, 0]
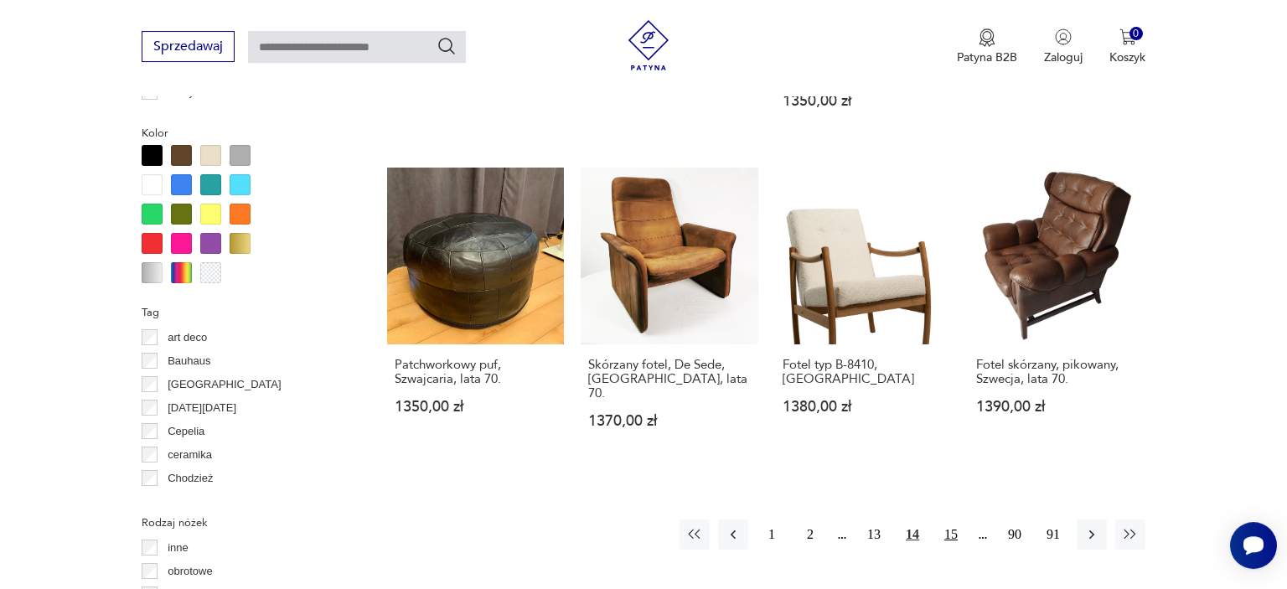
click at [950, 520] on button "15" at bounding box center [951, 535] width 30 height 30
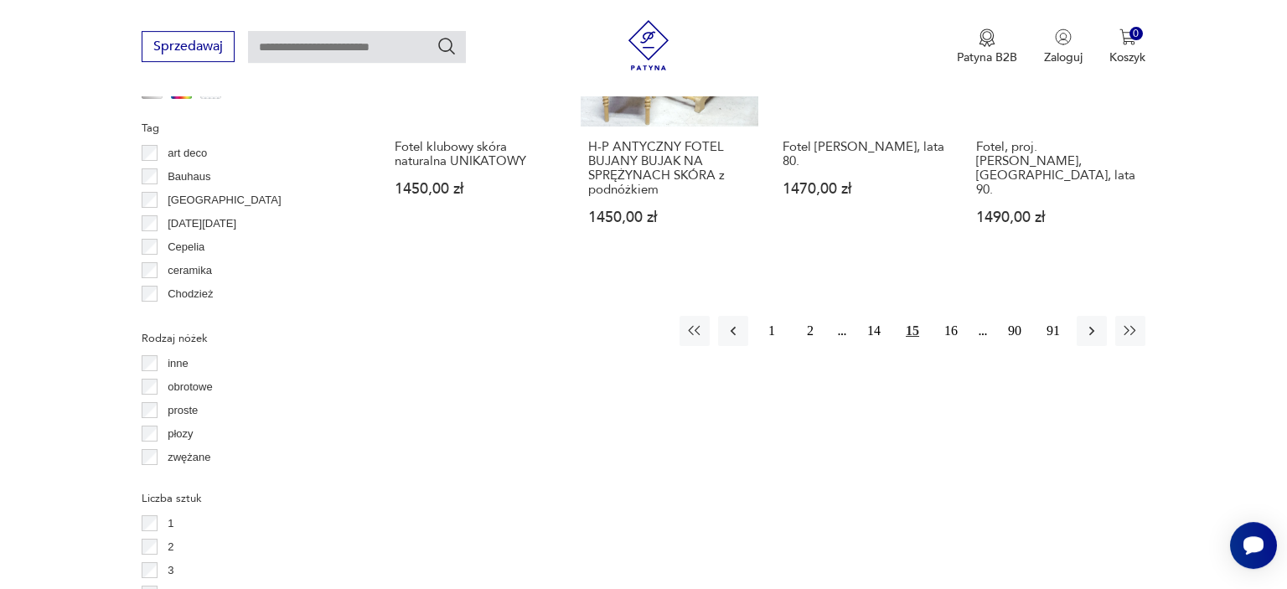
scroll to position [1792, 0]
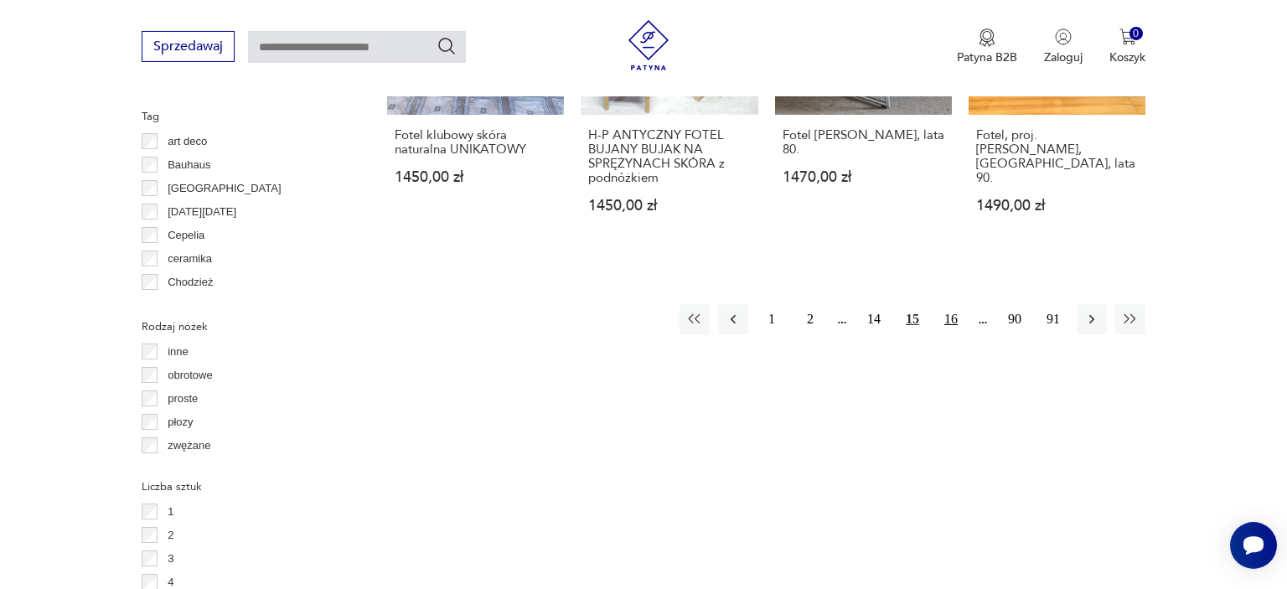
click at [950, 334] on button "16" at bounding box center [951, 319] width 30 height 30
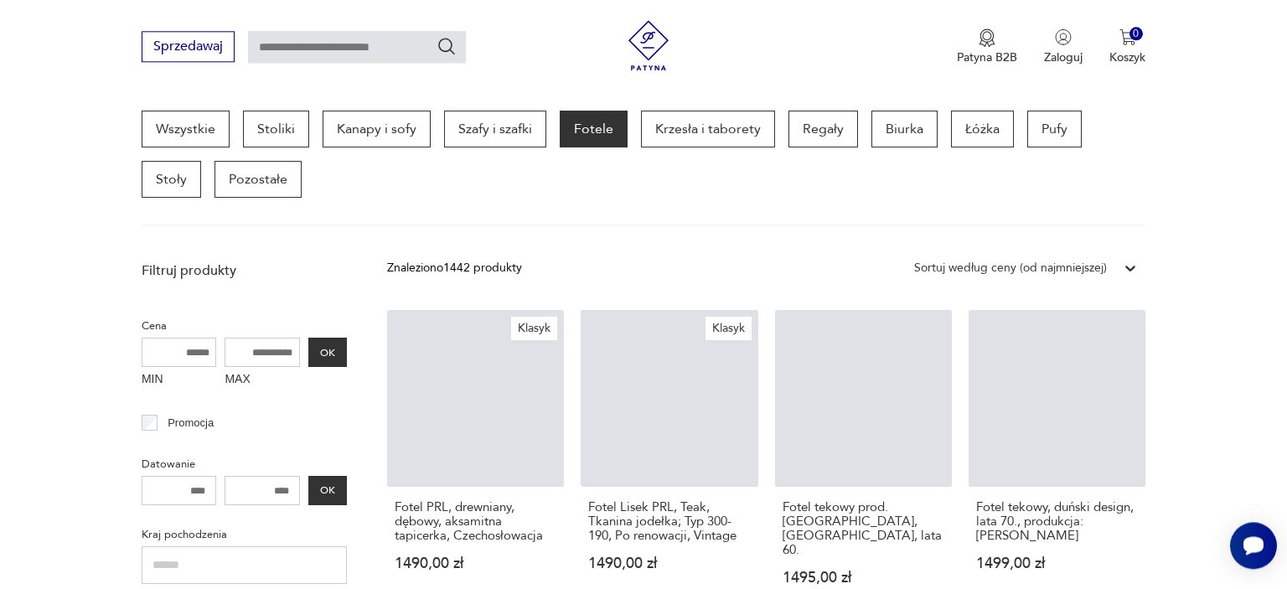
scroll to position [443, 0]
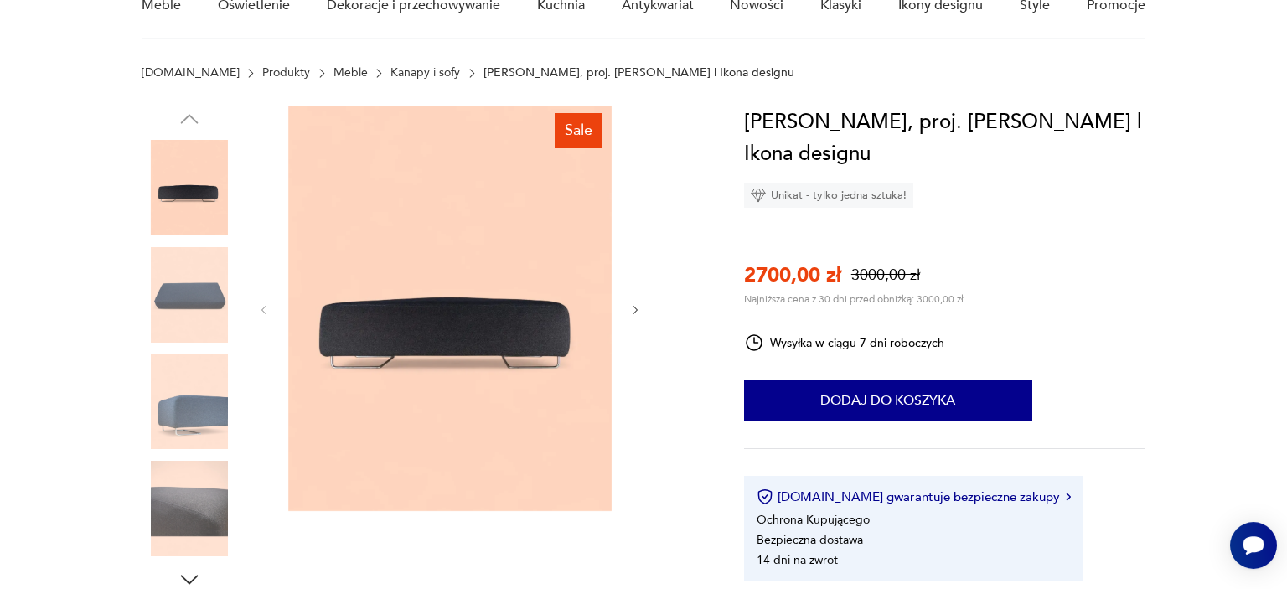
scroll to position [194, 0]
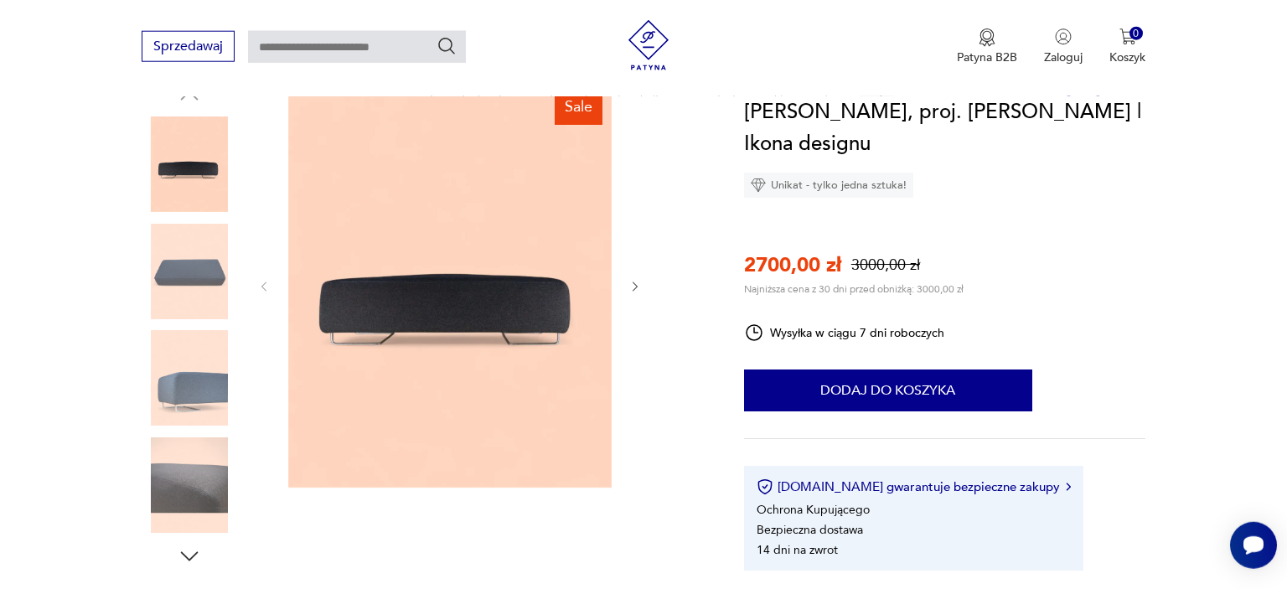
click at [632, 290] on icon "button" at bounding box center [636, 287] width 14 height 14
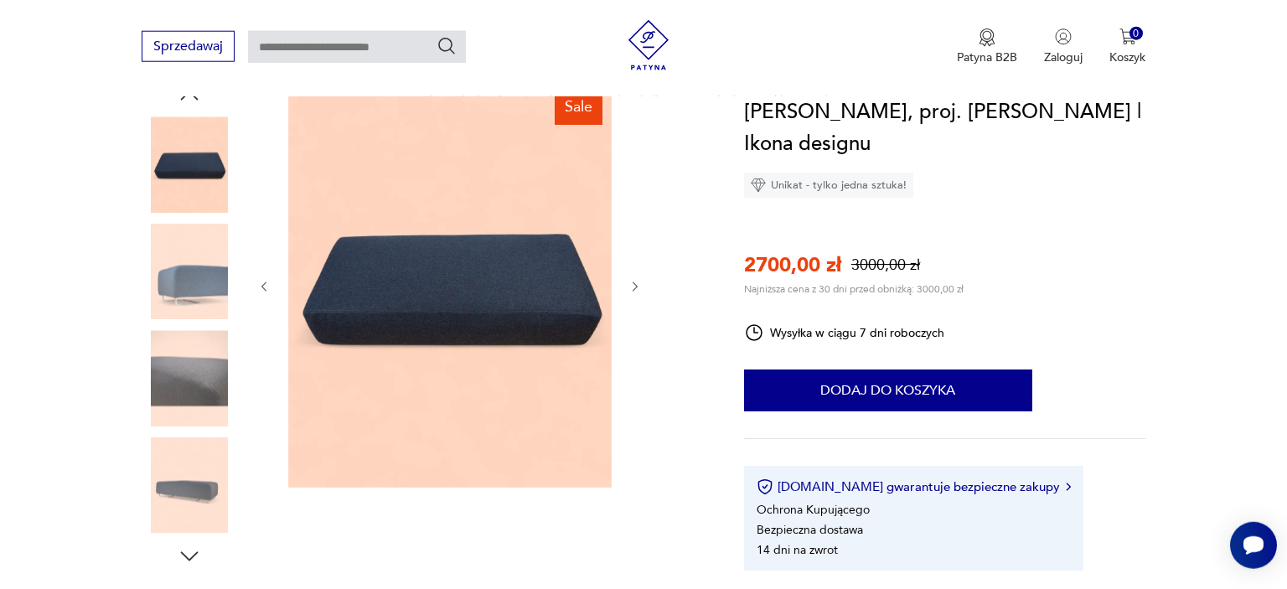
click at [632, 290] on icon "button" at bounding box center [636, 287] width 14 height 14
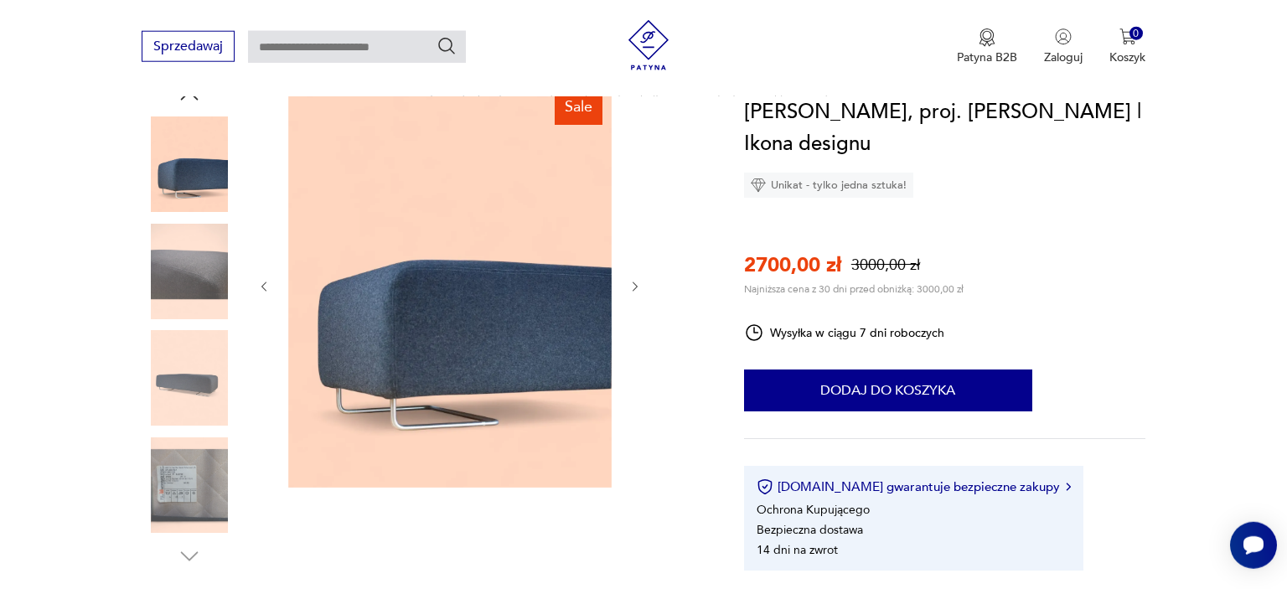
click at [632, 290] on icon "button" at bounding box center [636, 287] width 14 height 14
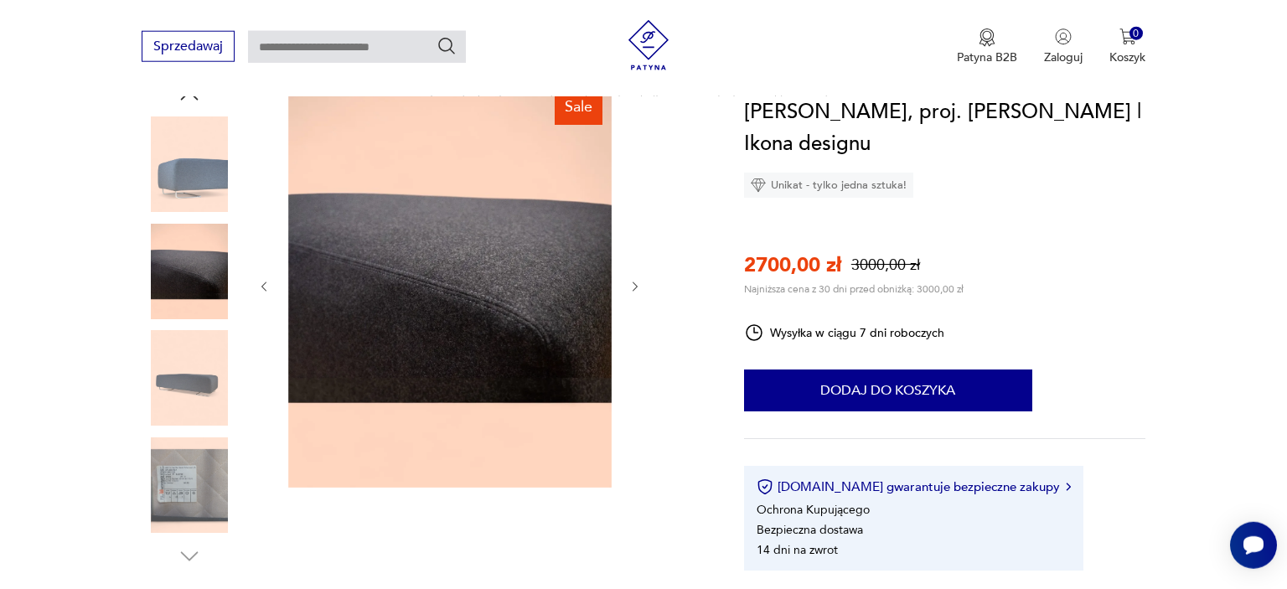
click at [632, 290] on icon "button" at bounding box center [636, 287] width 14 height 14
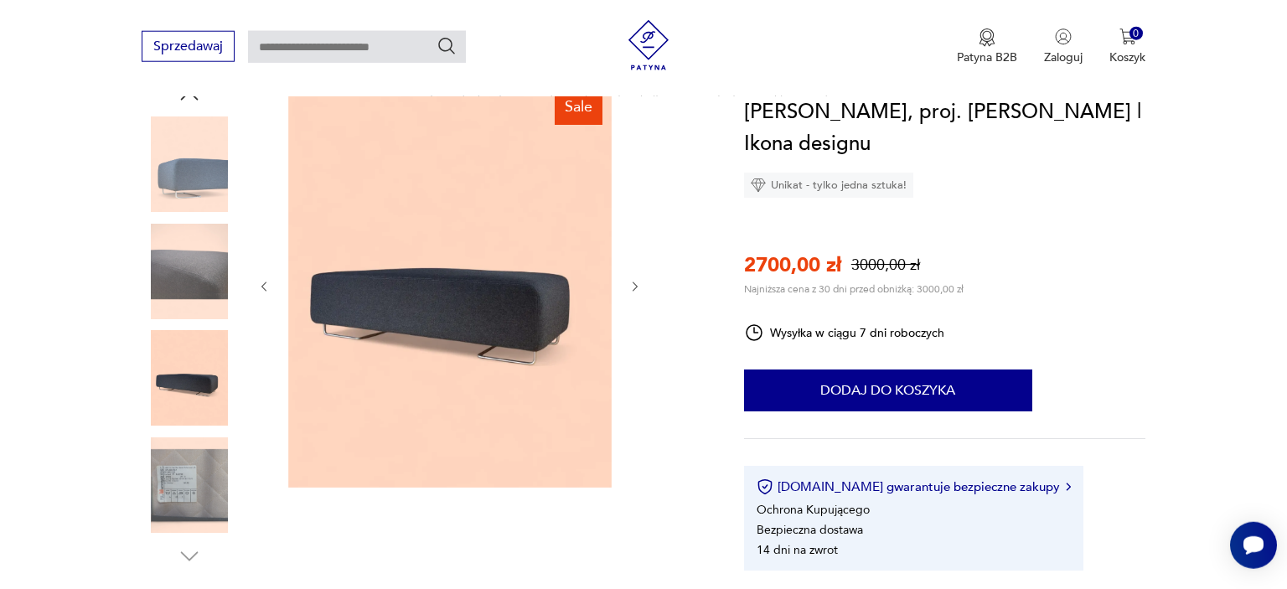
click at [632, 290] on icon "button" at bounding box center [636, 287] width 14 height 14
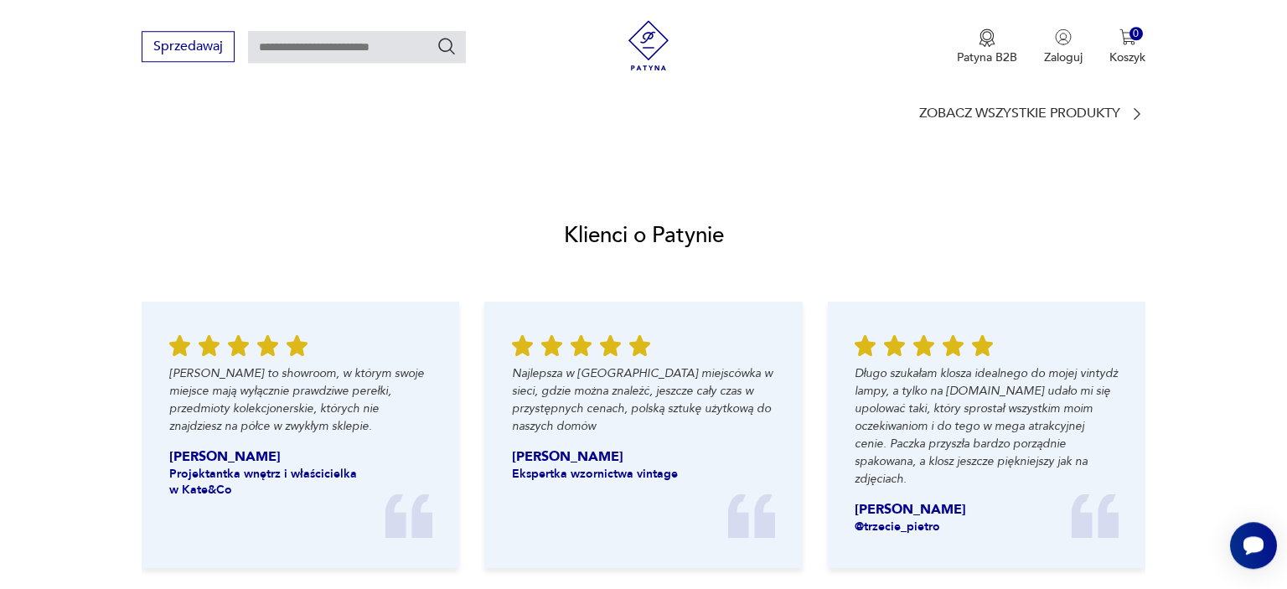
scroll to position [1624, 0]
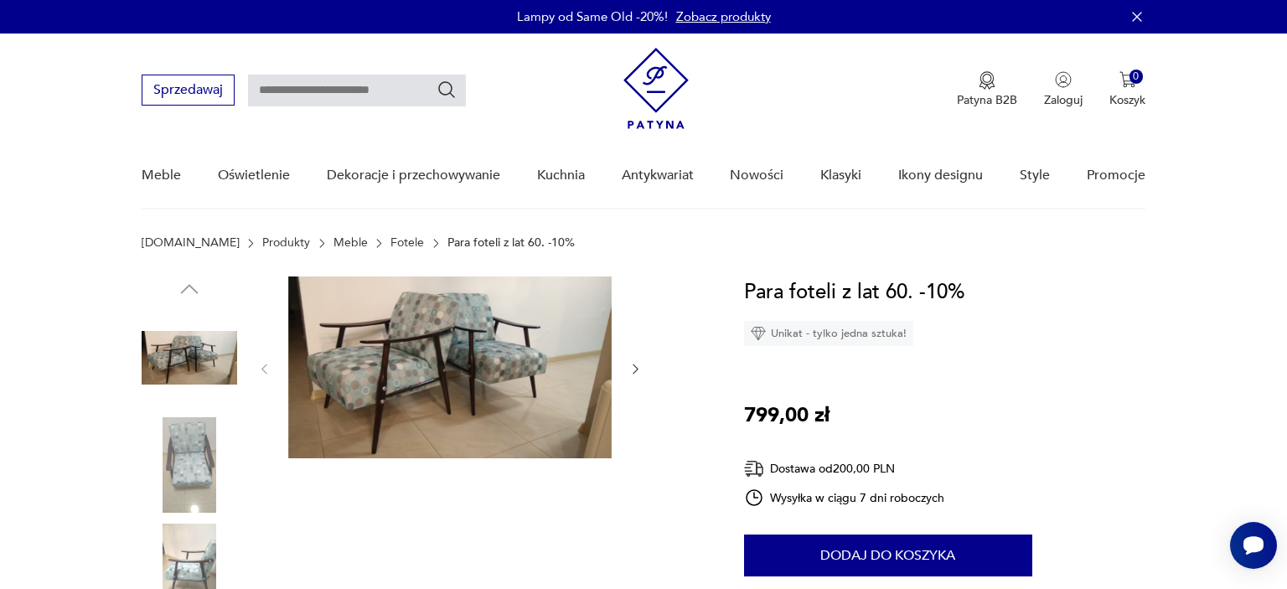
click at [639, 370] on icon "button" at bounding box center [636, 369] width 14 height 14
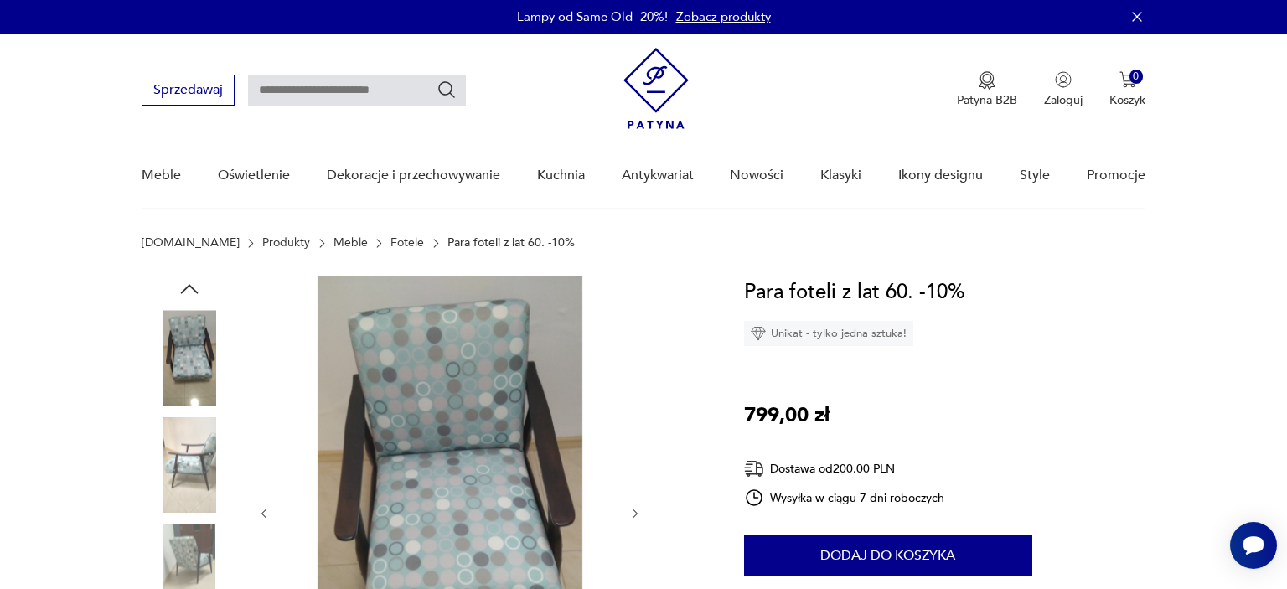
click at [639, 370] on div at bounding box center [450, 514] width 386 height 474
